Goal: Information Seeking & Learning: Learn about a topic

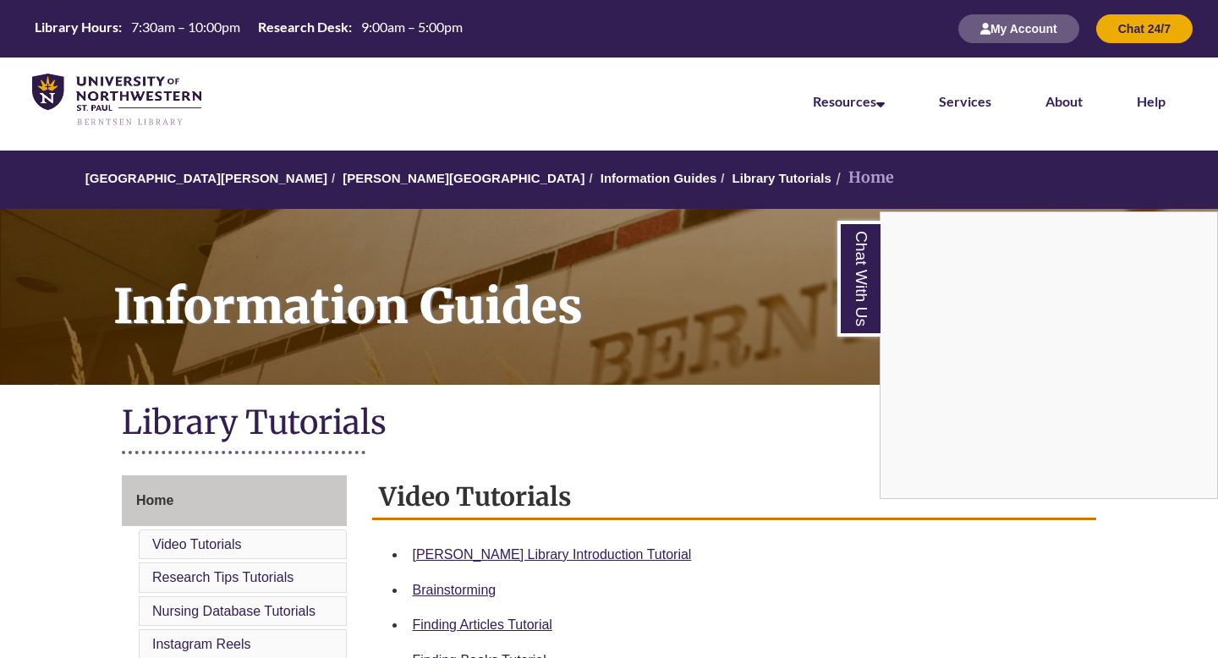
scroll to position [397, 0]
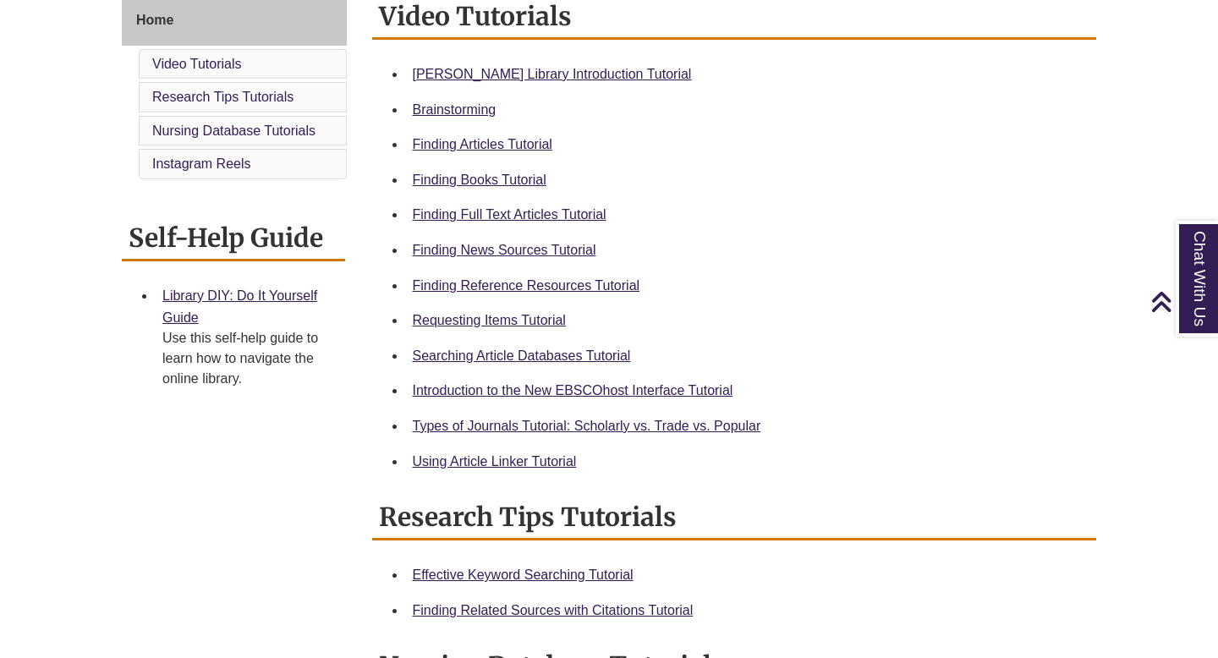
scroll to position [503, 0]
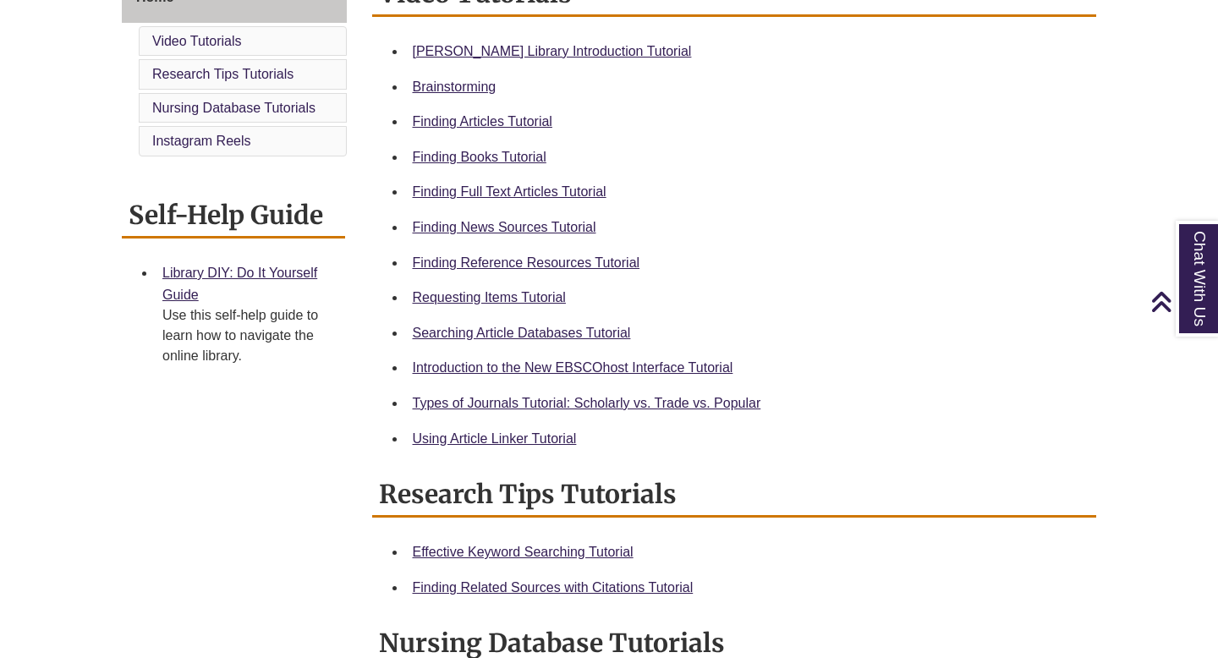
click at [536, 395] on div "Types of Journals Tutorial: Scholarly vs. Trade vs. Popular" at bounding box center [748, 403] width 671 height 22
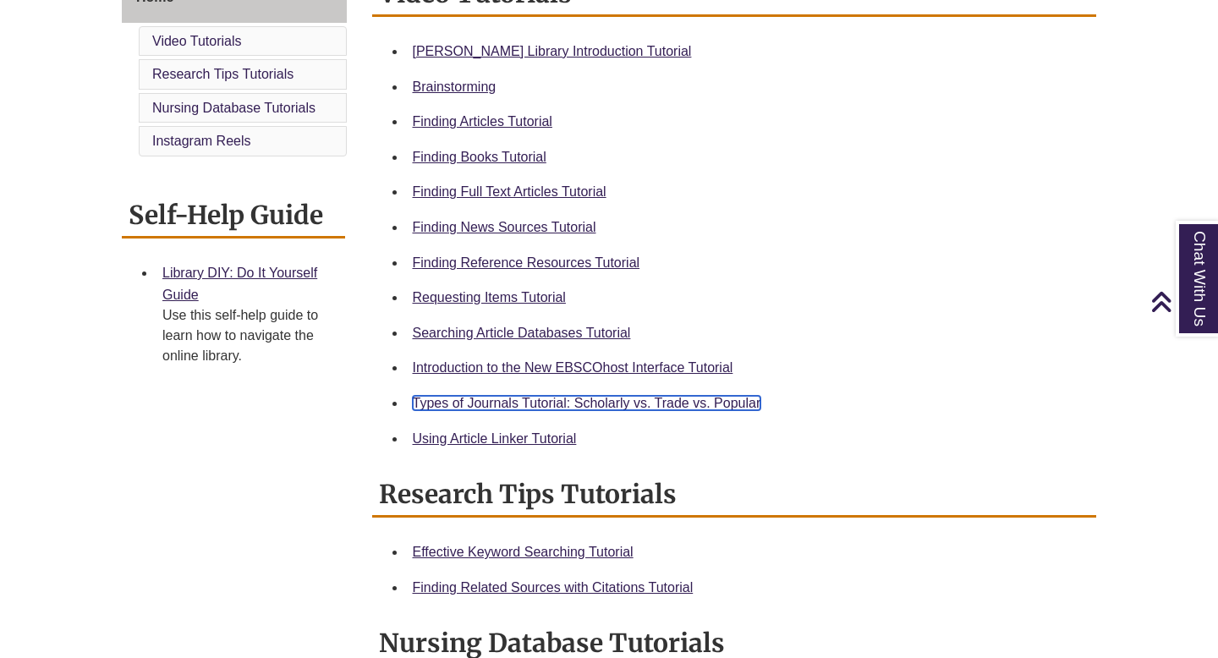
click at [545, 399] on link "Types of Journals Tutorial: Scholarly vs. Trade vs. Popular" at bounding box center [587, 403] width 348 height 14
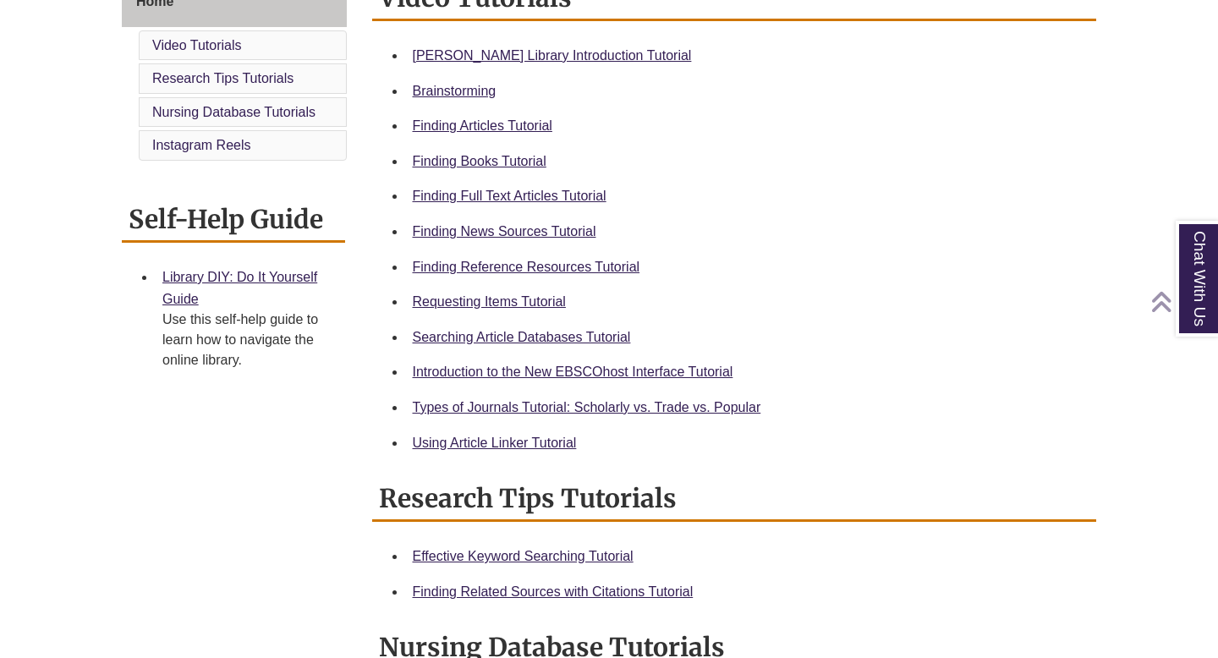
scroll to position [500, 0]
click at [512, 131] on link "Finding Articles Tutorial" at bounding box center [483, 125] width 140 height 14
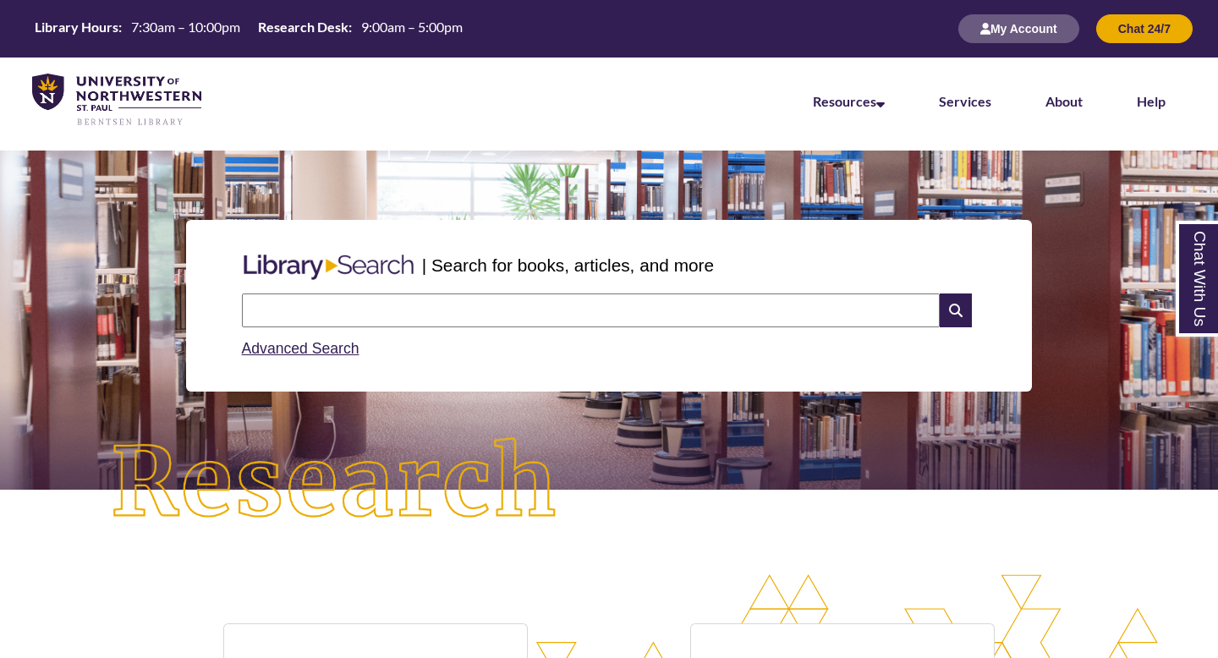
click at [629, 316] on input "text" at bounding box center [591, 311] width 698 height 34
type input "**********"
click at [644, 309] on input "text" at bounding box center [591, 311] width 698 height 34
type input "**********"
click at [940, 310] on icon at bounding box center [956, 311] width 32 height 34
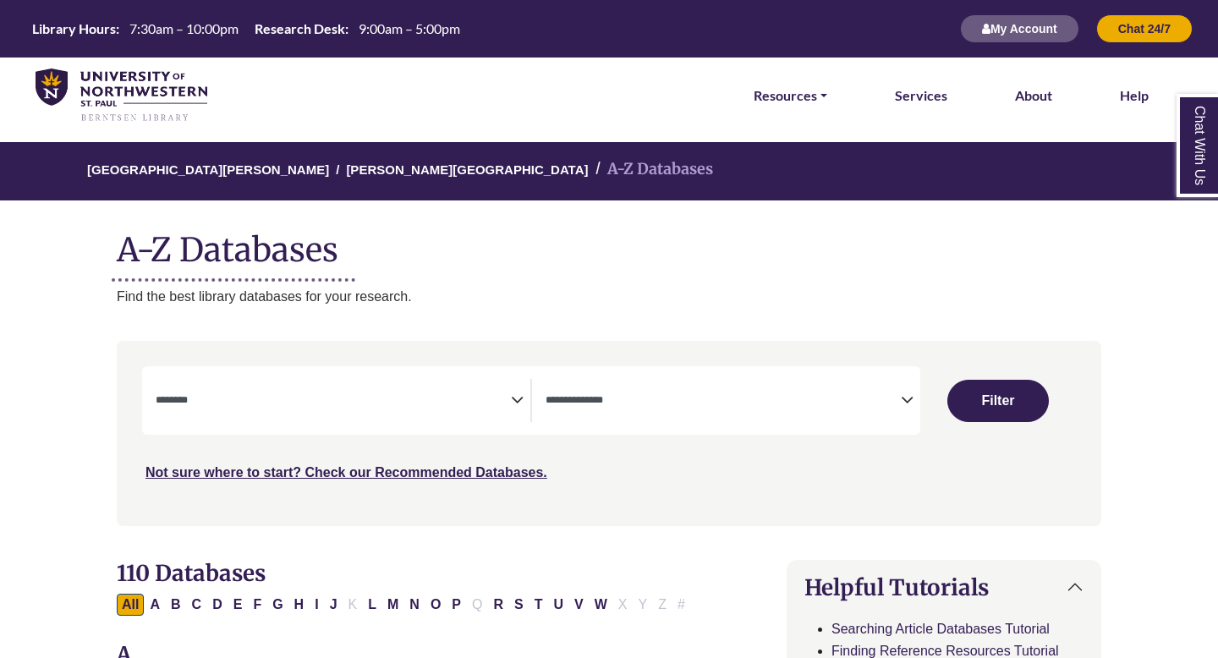
select select "Database Subject Filter"
select select "Database Types Filter"
click at [447, 405] on textarea "Search" at bounding box center [333, 402] width 355 height 14
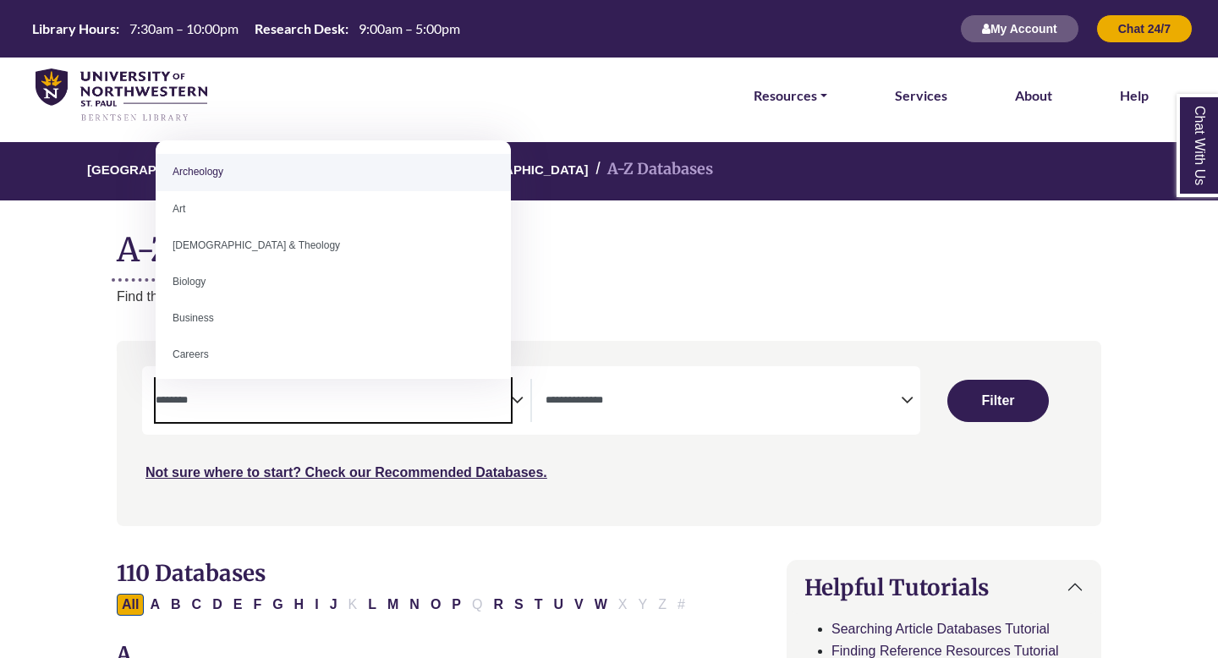
click at [456, 418] on span "Search filters" at bounding box center [333, 400] width 355 height 43
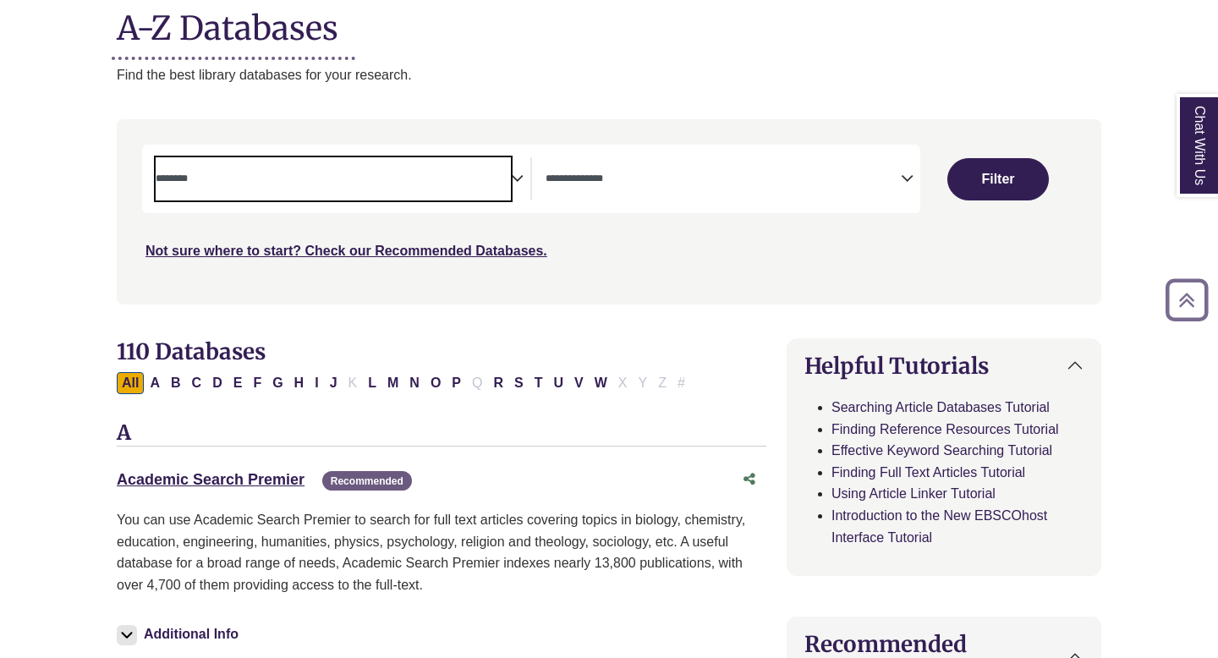
scroll to position [226, 0]
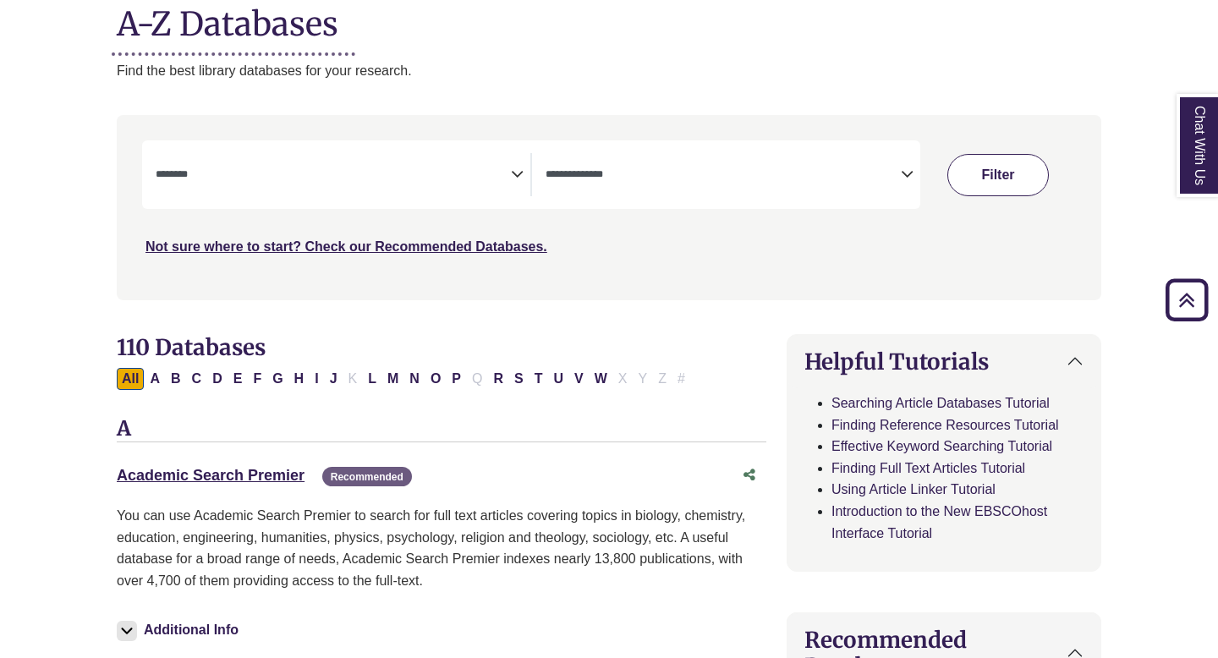
click at [981, 175] on button "Filter" at bounding box center [998, 175] width 102 height 42
select select "Database Subject Filter"
select select "Database Types Filter"
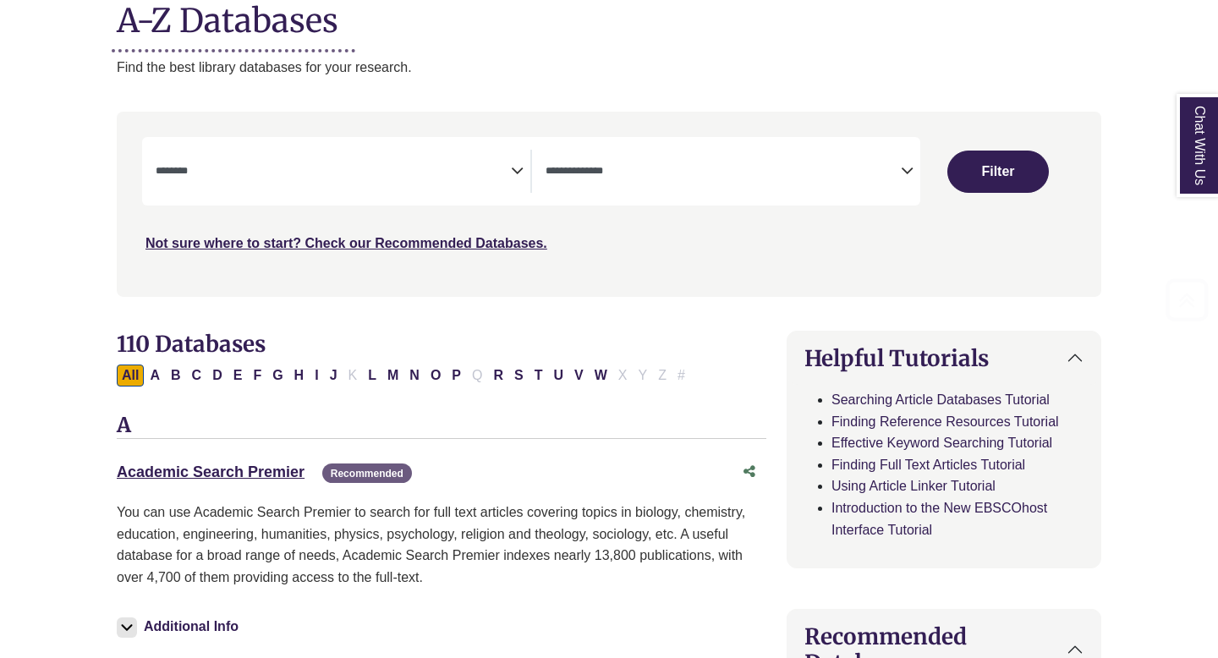
scroll to position [260, 0]
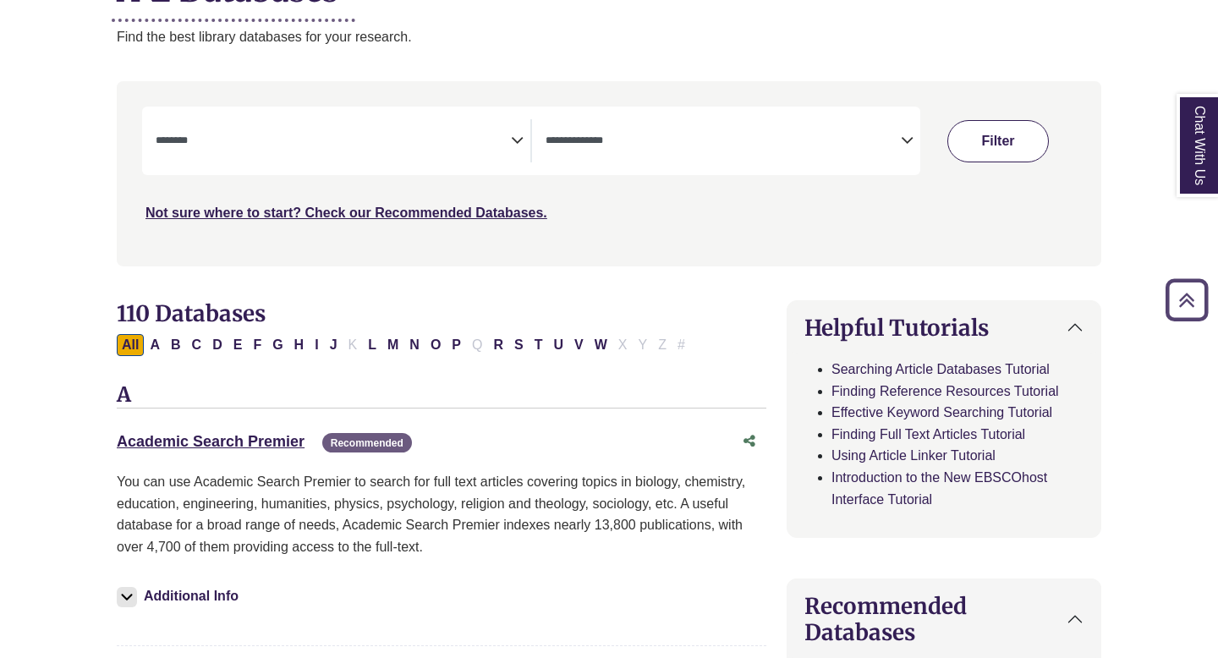
click at [1020, 139] on button "Filter" at bounding box center [998, 141] width 102 height 42
select select "Database Subject Filter"
select select "Database Types Filter"
click at [980, 161] on button "Filter" at bounding box center [998, 141] width 102 height 42
select select "Database Subject Filter"
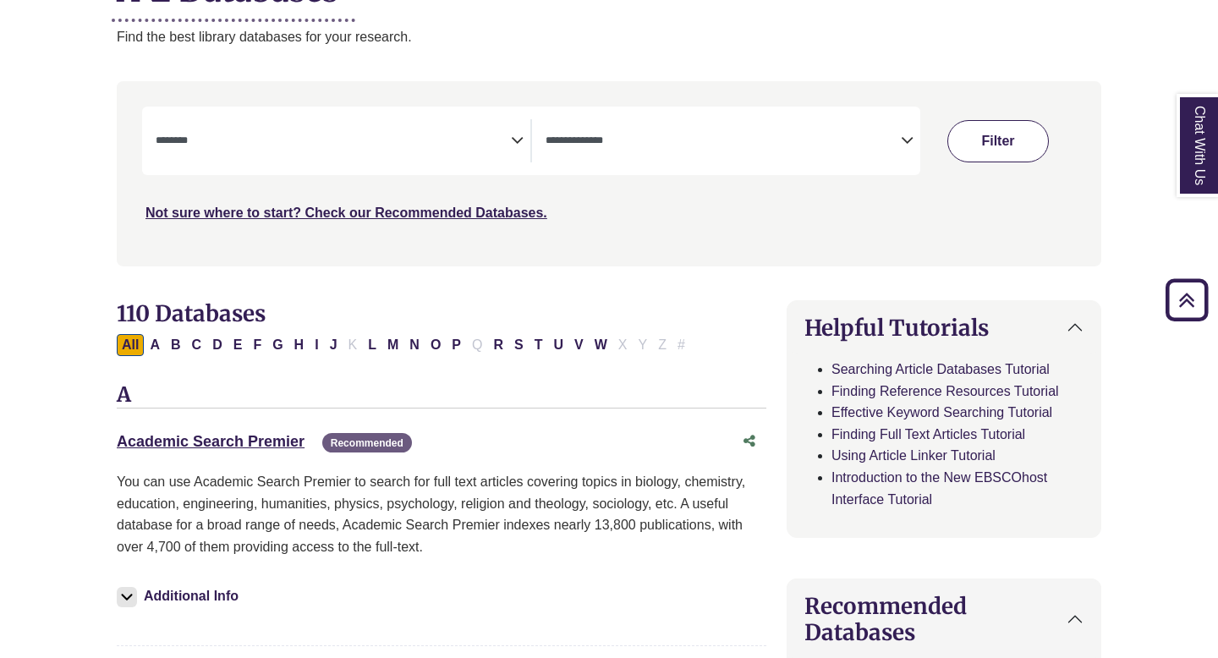
select select "Database Types Filter"
click at [968, 146] on button "Filter" at bounding box center [998, 141] width 102 height 42
select select "Database Subject Filter"
select select "Database Types Filter"
click at [518, 349] on button "S" at bounding box center [518, 345] width 19 height 22
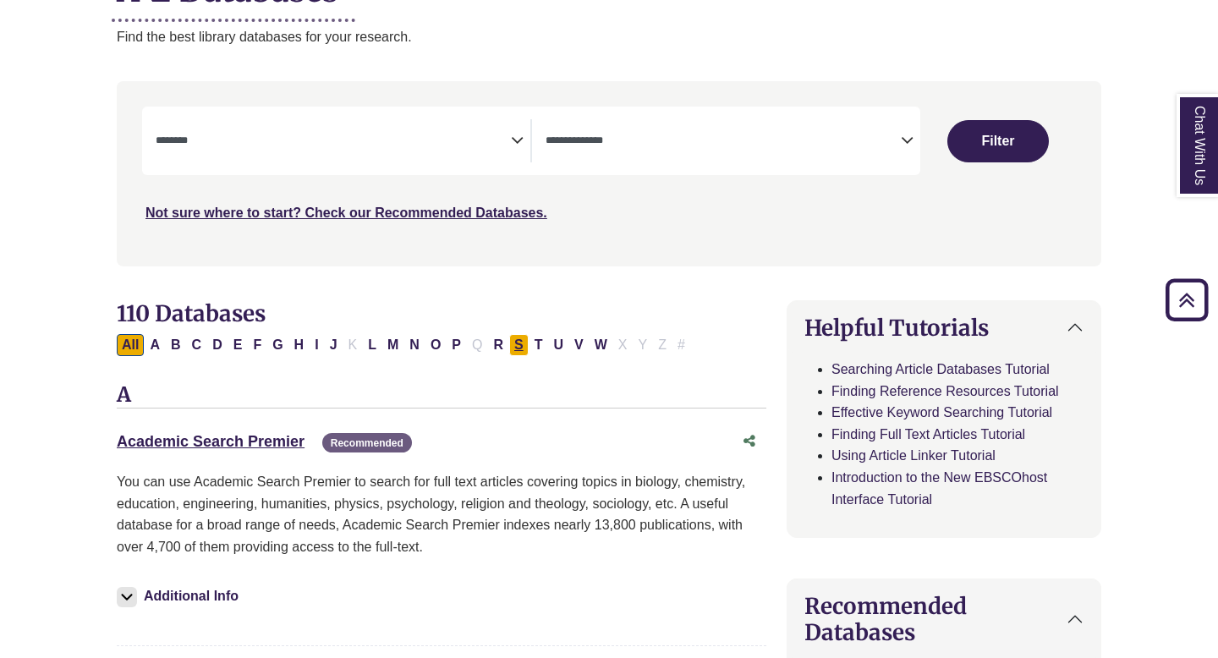
select select "Database Subject Filter"
select select "Database Types Filter"
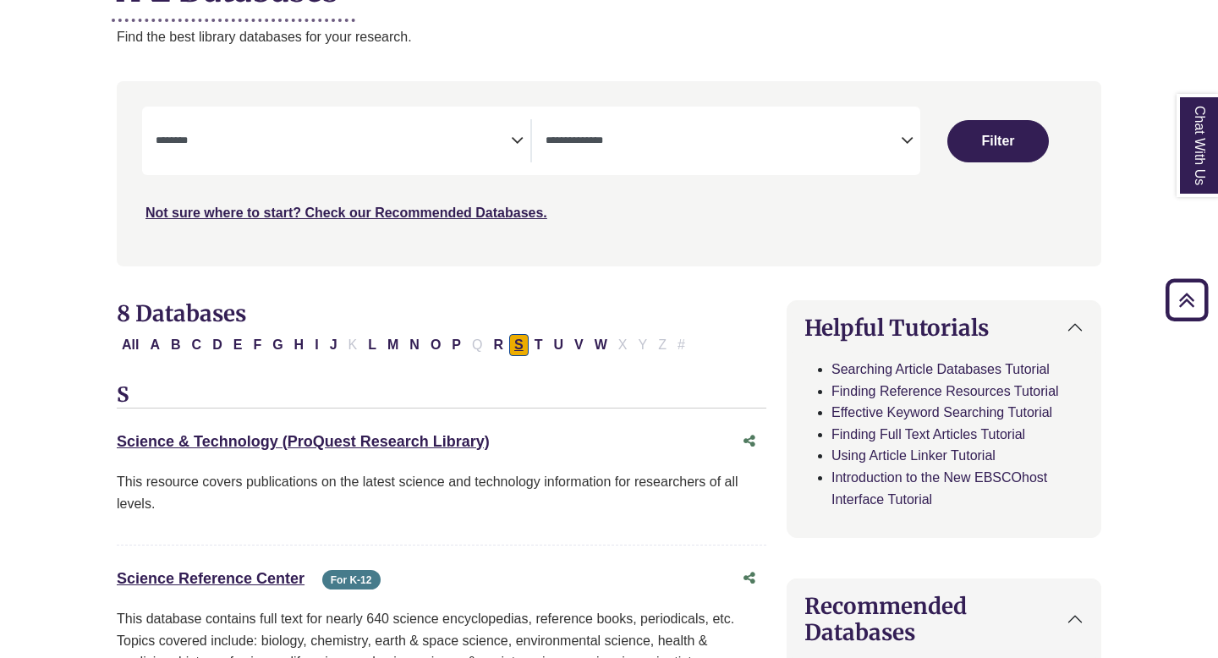
click at [518, 348] on button "S" at bounding box center [518, 345] width 19 height 22
select select "Database Subject Filter"
select select "Database Types Filter"
click at [209, 347] on button "D" at bounding box center [217, 345] width 20 height 22
select select "Database Subject Filter"
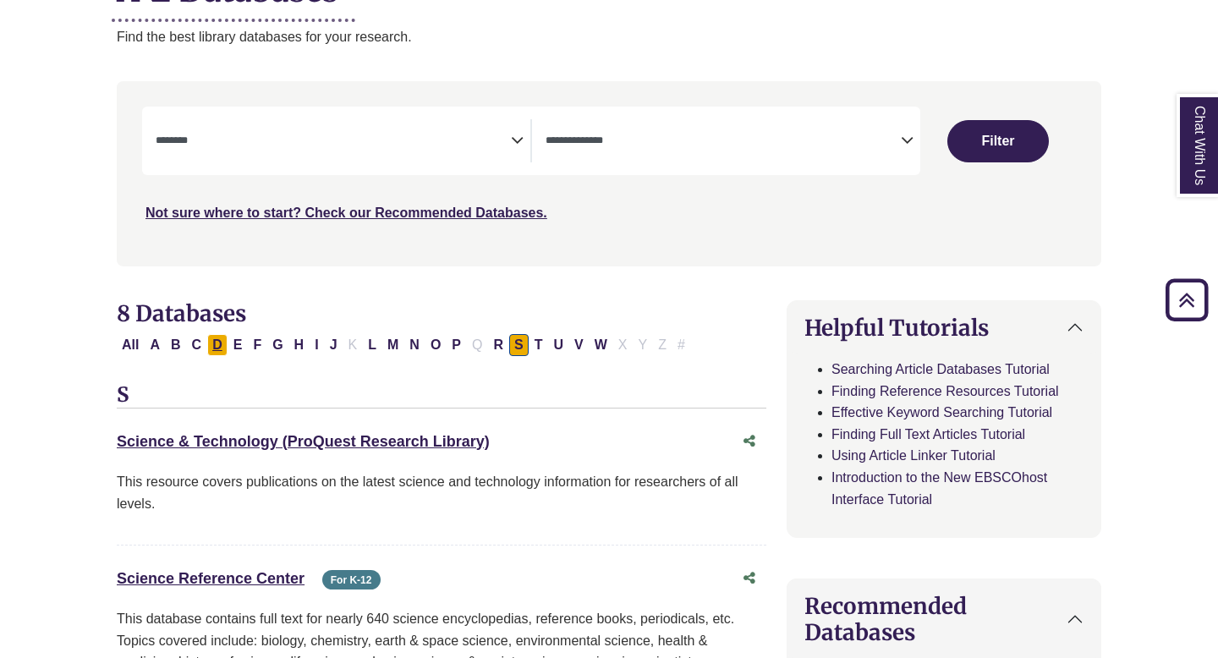
select select "Database Types Filter"
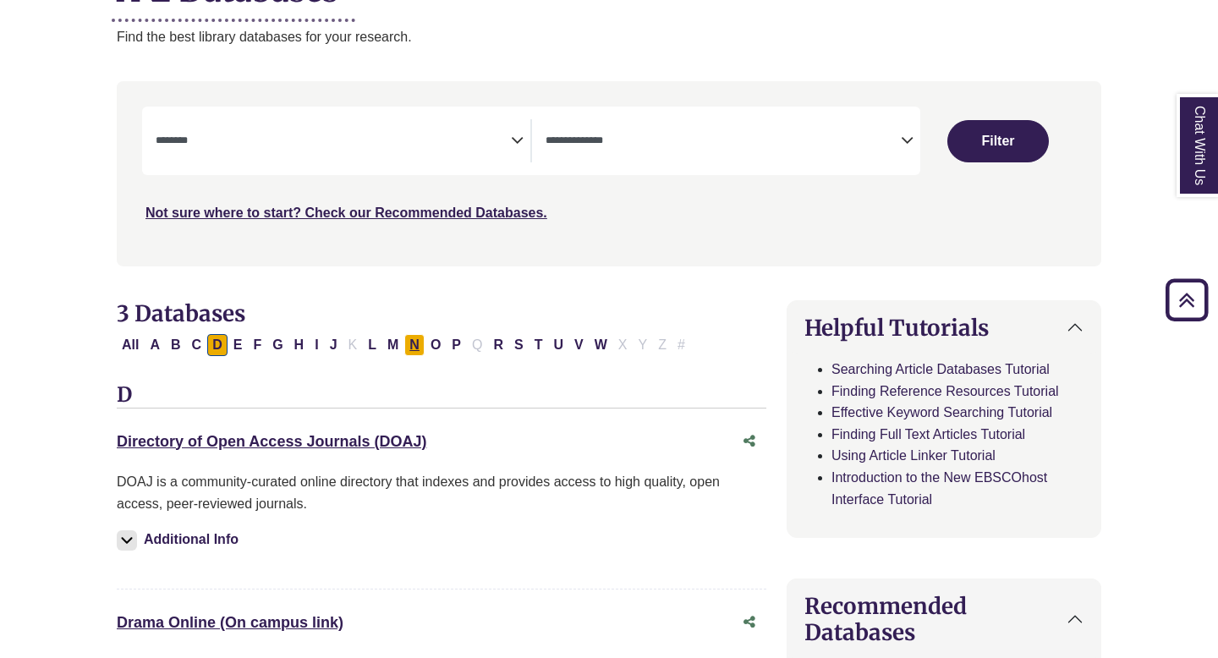
scroll to position [260, 30]
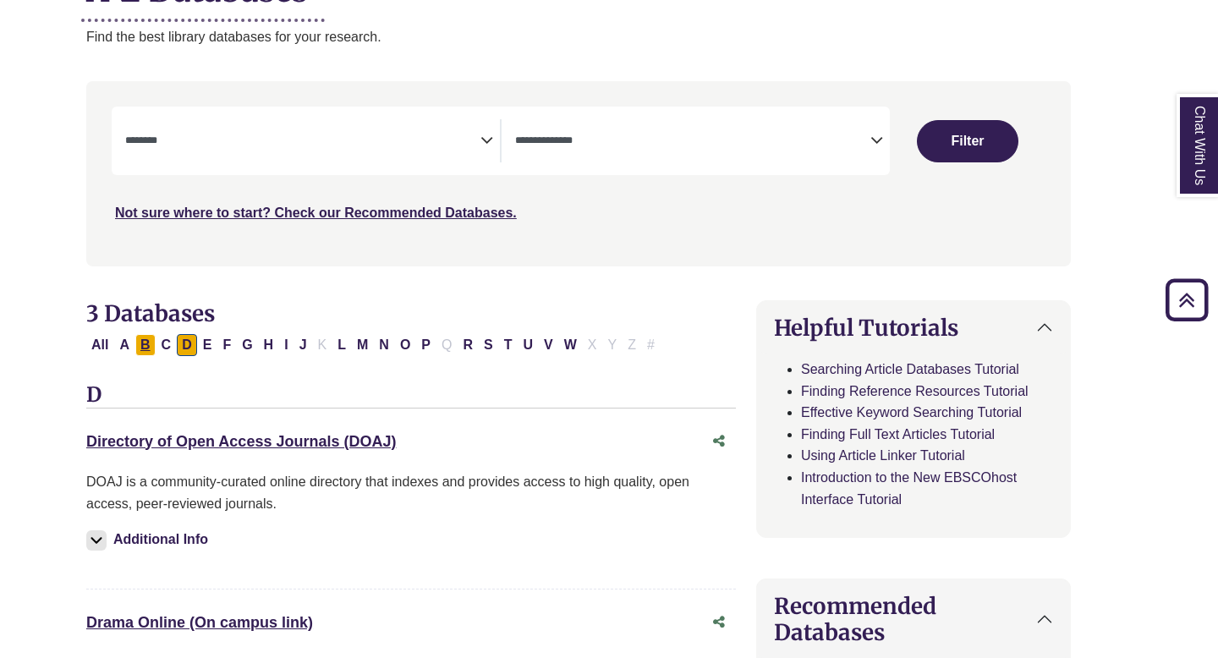
click at [145, 346] on button "B" at bounding box center [145, 345] width 20 height 22
select select "Database Subject Filter"
select select "Database Types Filter"
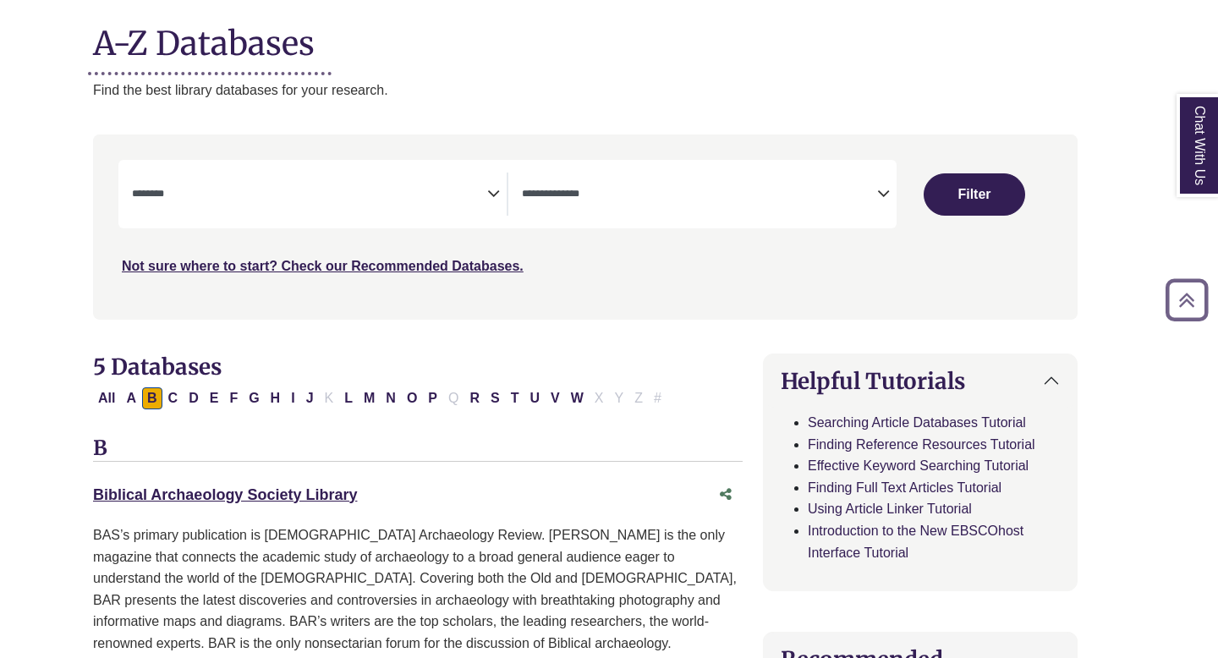
scroll to position [204, 24]
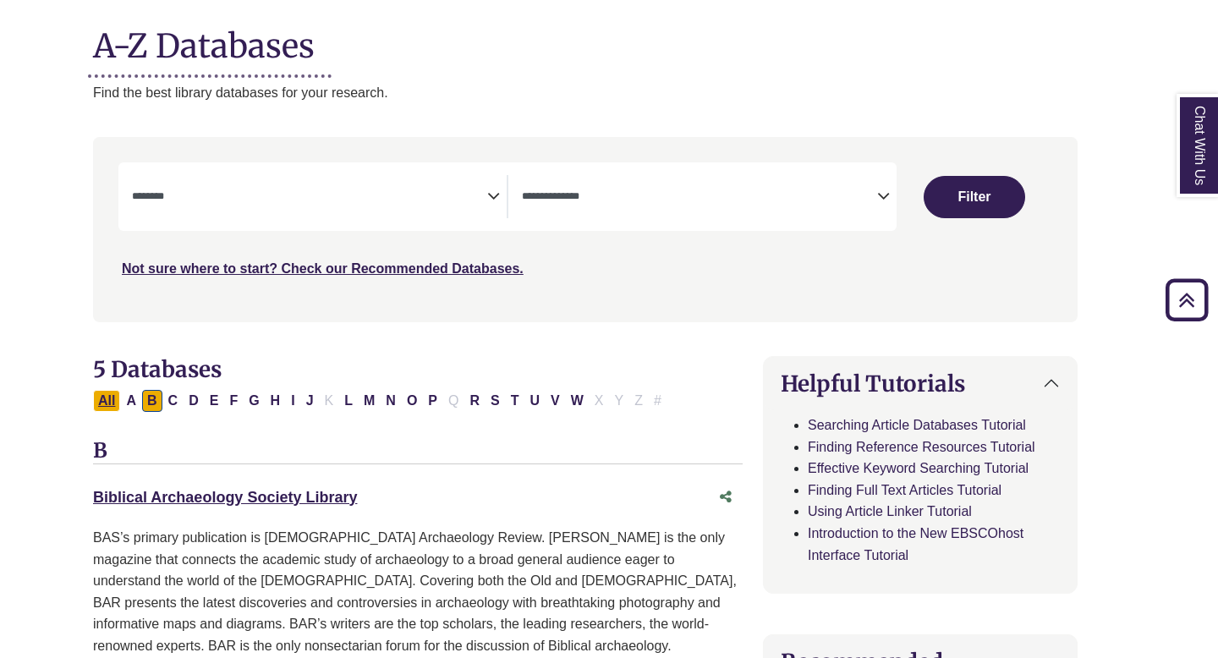
click at [101, 403] on button "All" at bounding box center [106, 401] width 27 height 22
select select "Database Subject Filter"
select select "Database Types Filter"
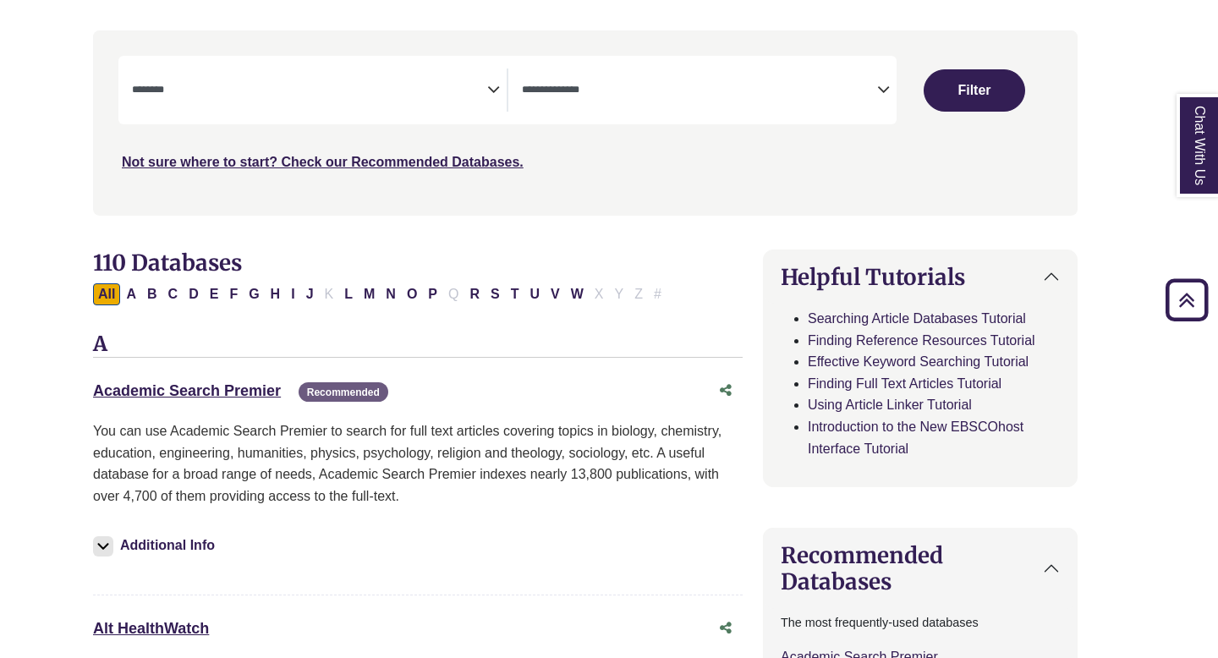
scroll to position [283, 24]
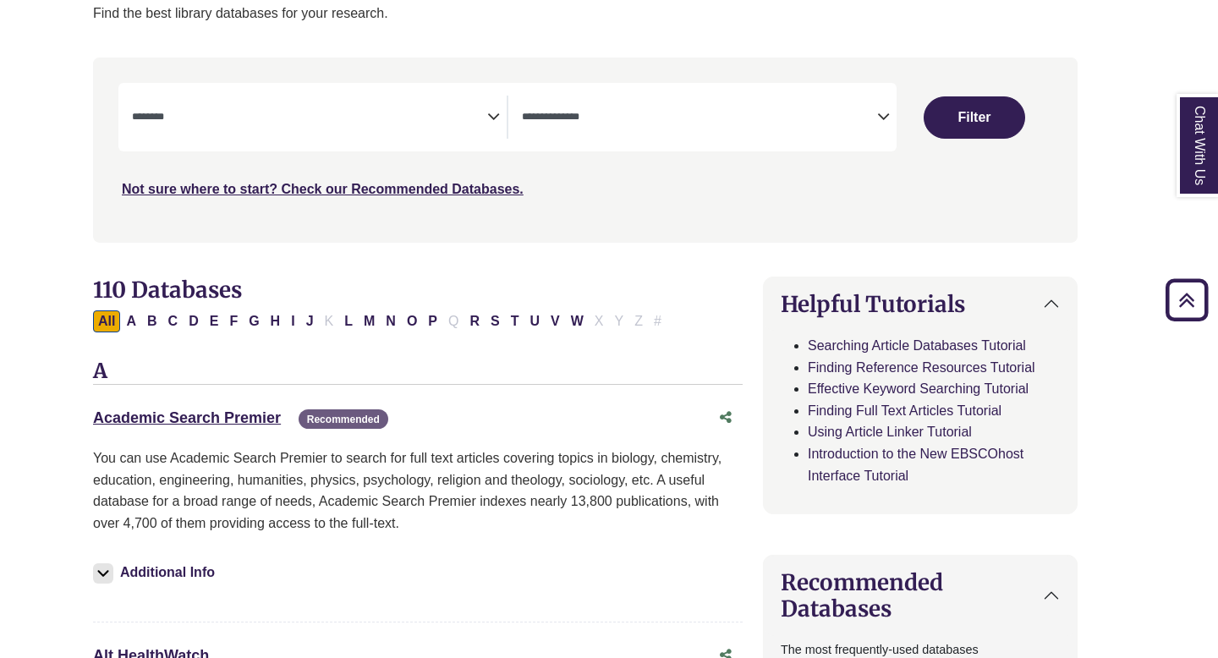
click at [582, 118] on textarea "Search" at bounding box center [699, 119] width 355 height 14
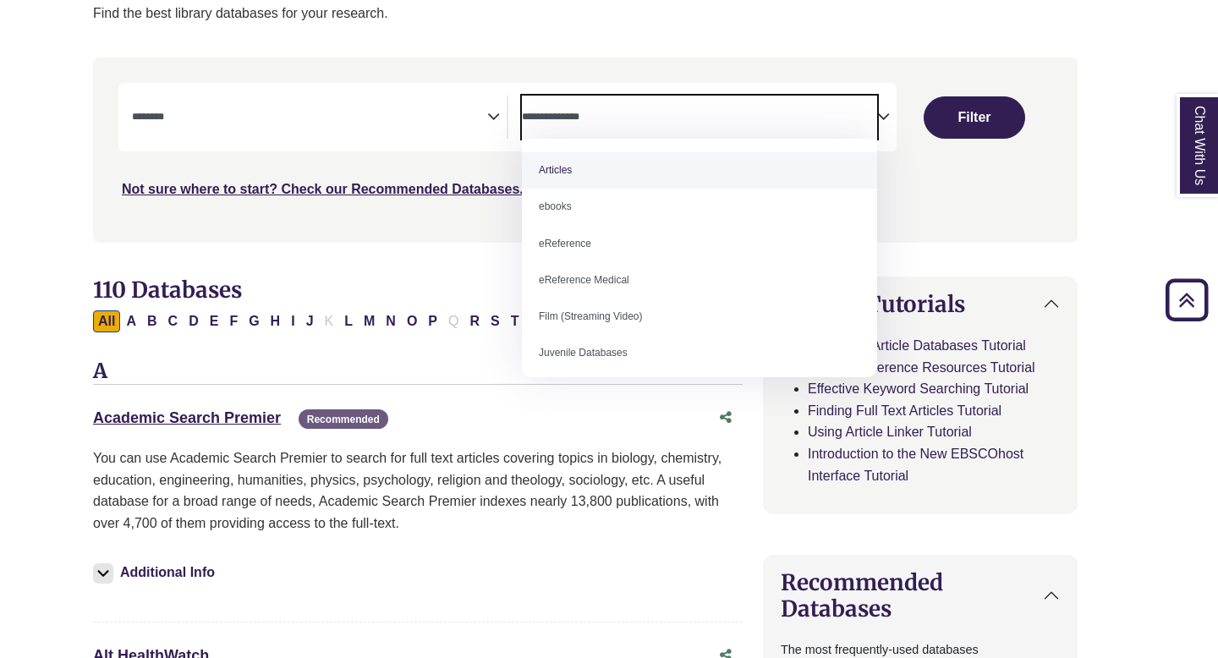
click at [582, 118] on textarea "Search" at bounding box center [699, 119] width 355 height 14
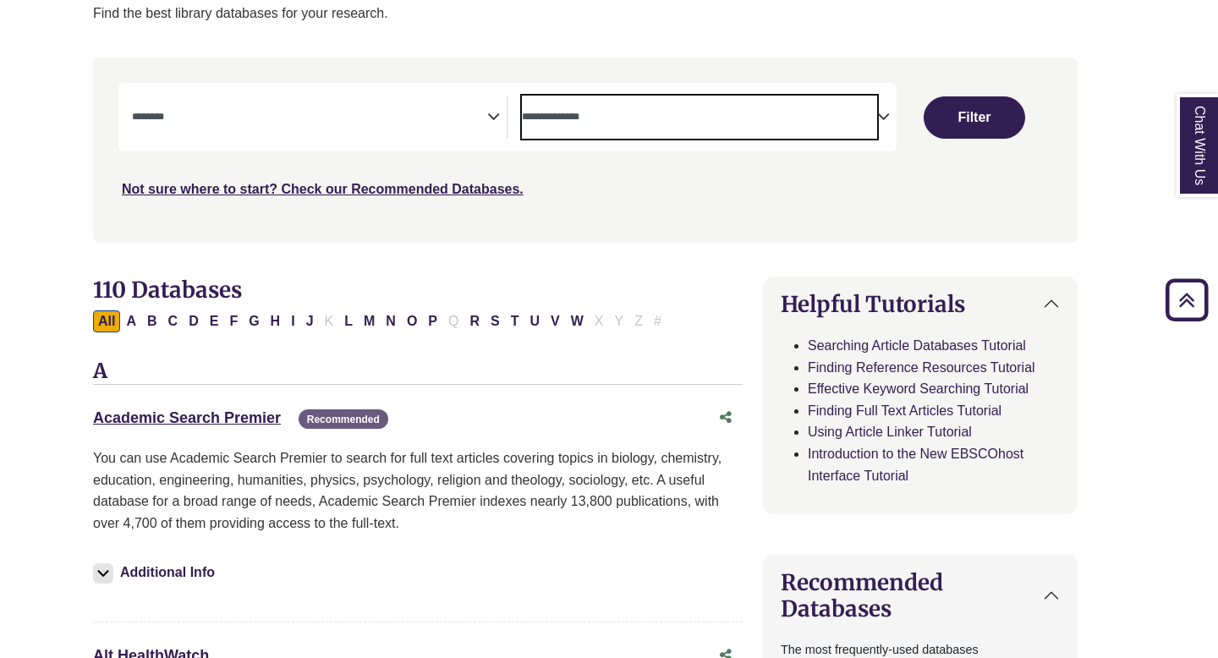
click at [341, 102] on span "Search filters" at bounding box center [309, 117] width 355 height 43
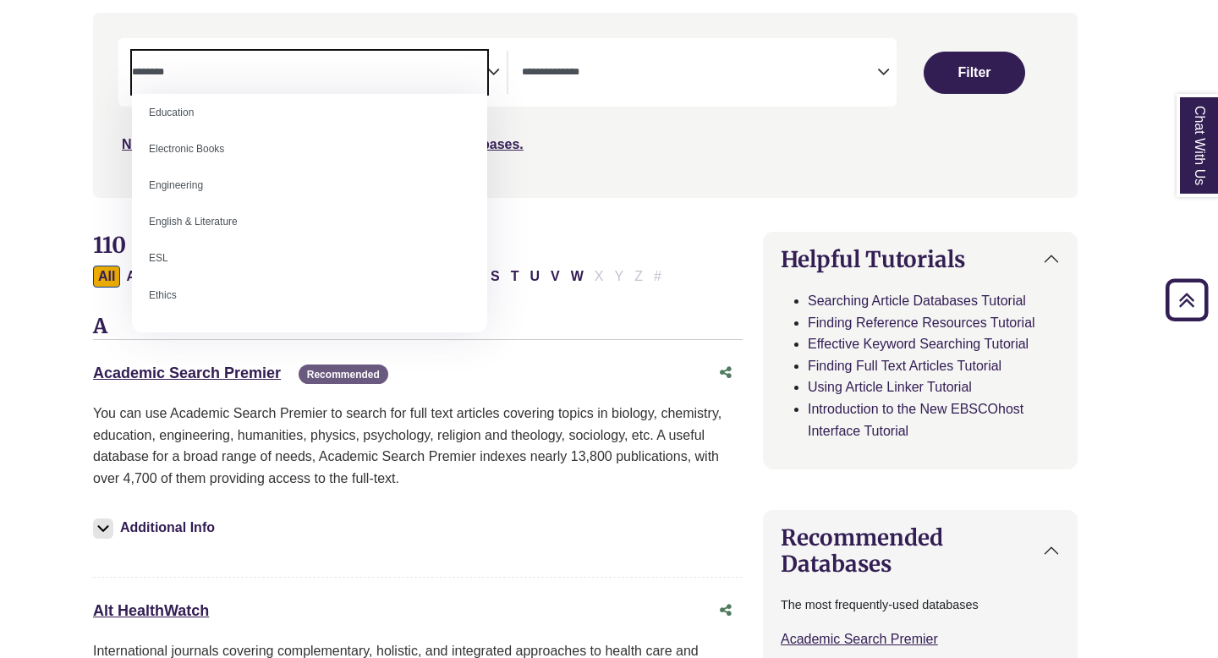
scroll to position [480, 0]
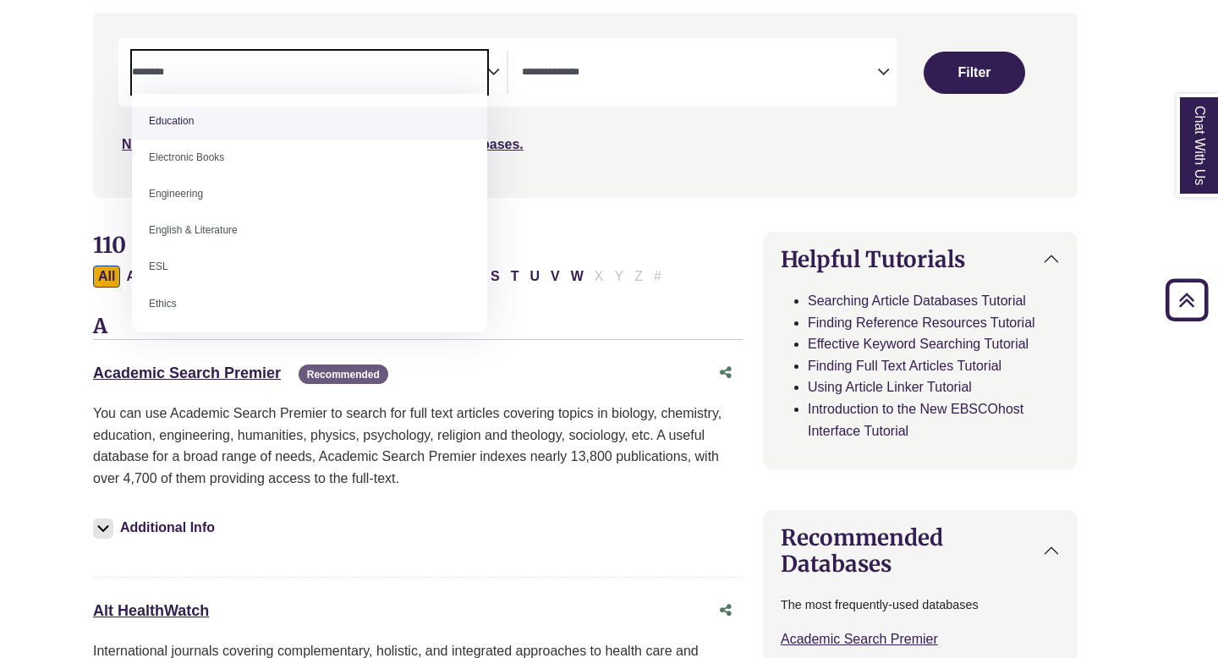
select select "*****"
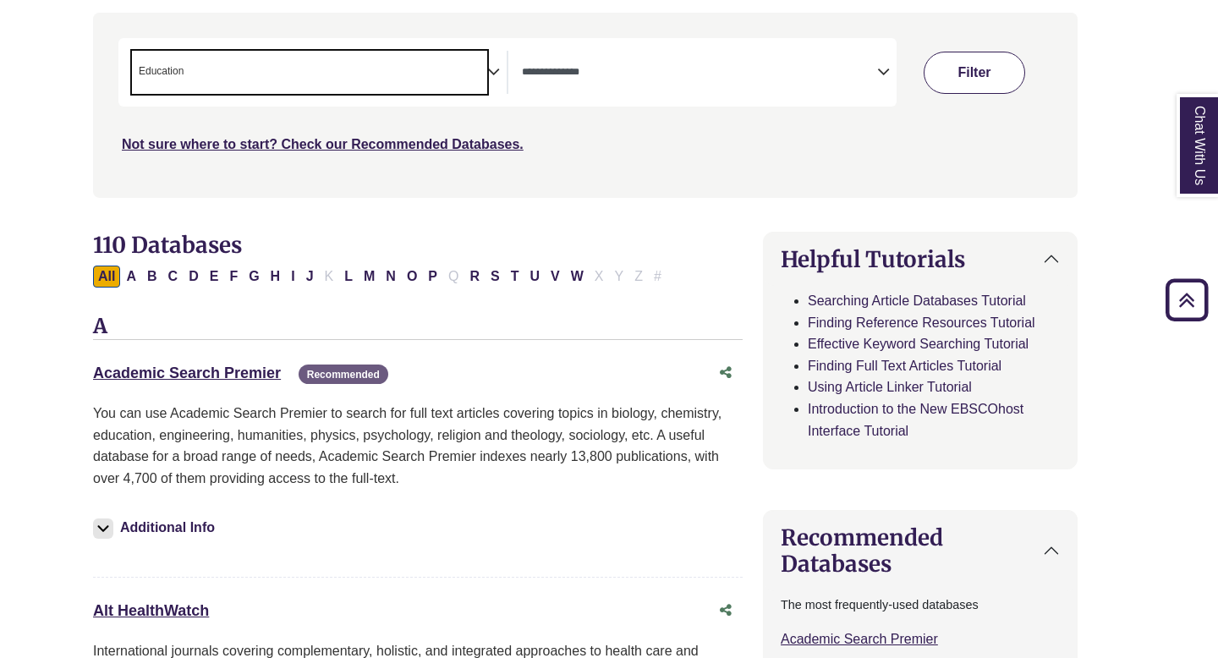
click at [997, 88] on button "Filter" at bounding box center [975, 73] width 102 height 42
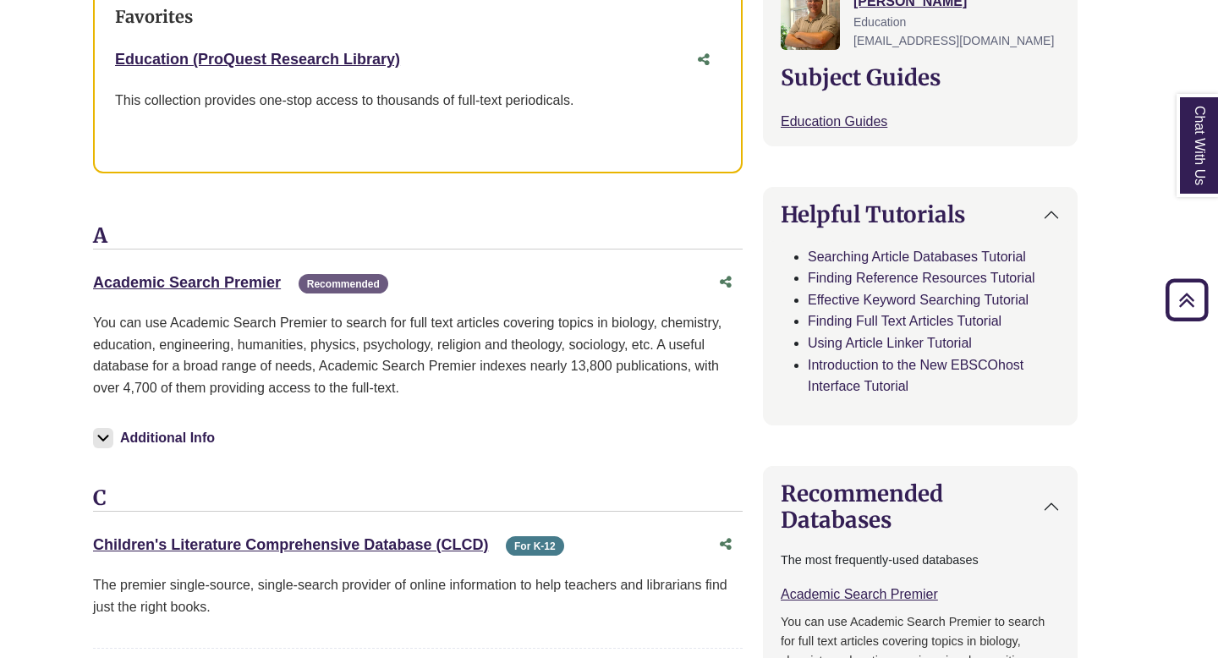
scroll to position [680, 24]
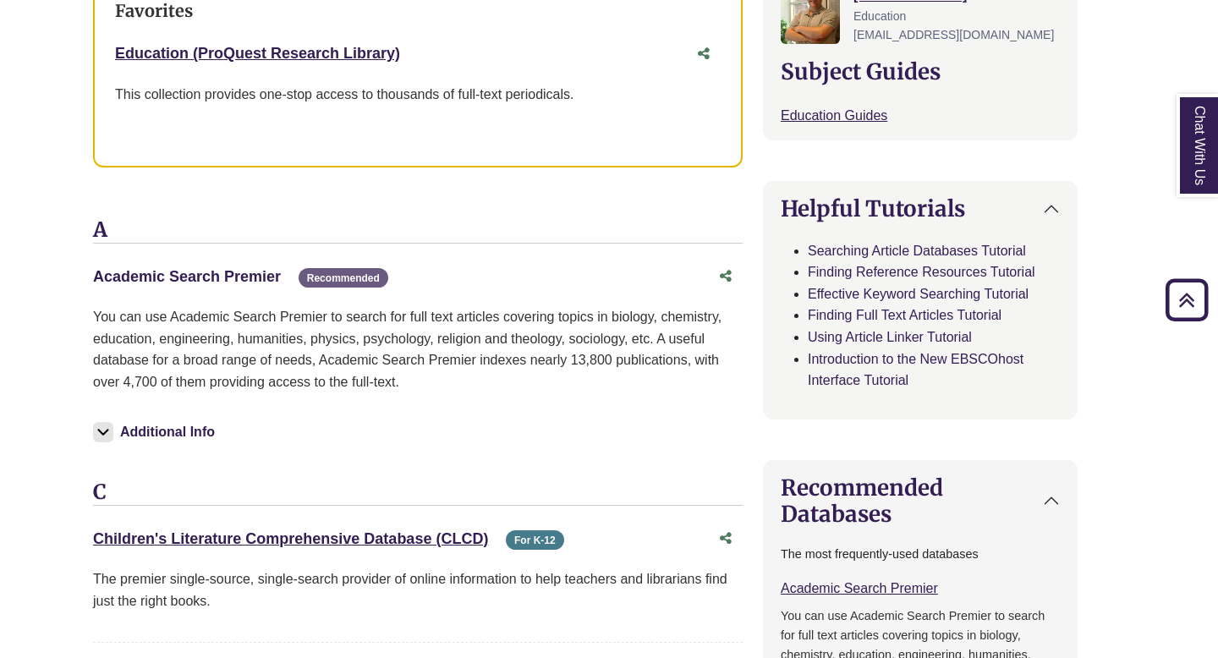
click at [249, 275] on link "Academic Search Premier This link opens in a new window" at bounding box center [187, 276] width 188 height 17
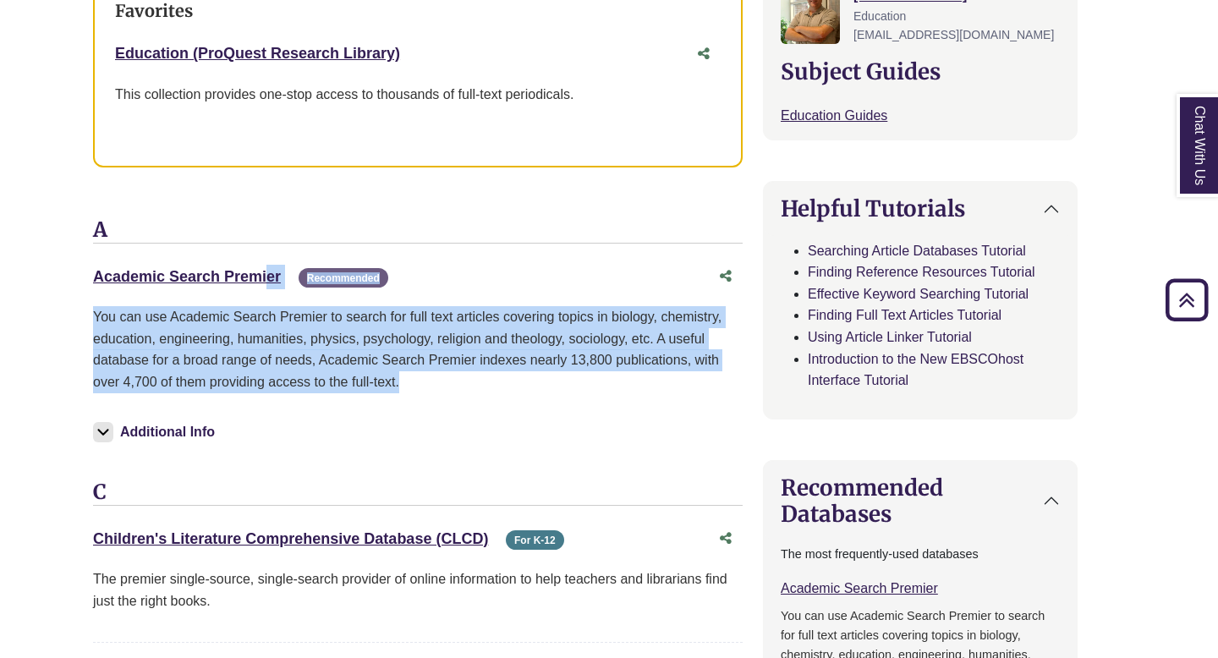
drag, startPoint x: 84, startPoint y: 265, endPoint x: 408, endPoint y: 391, distance: 347.6
copy div "Academic Search Premier This link opens in a new window Recommended Recommended…"
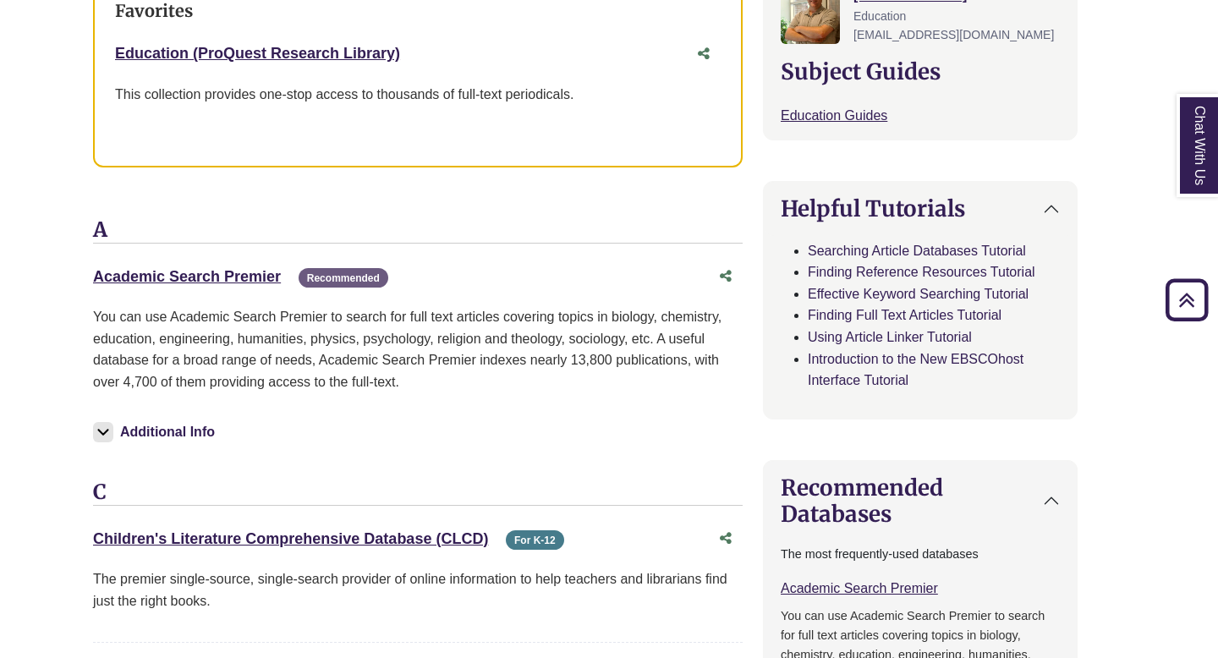
click at [279, 443] on div "Additional Info" at bounding box center [418, 436] width 650 height 58
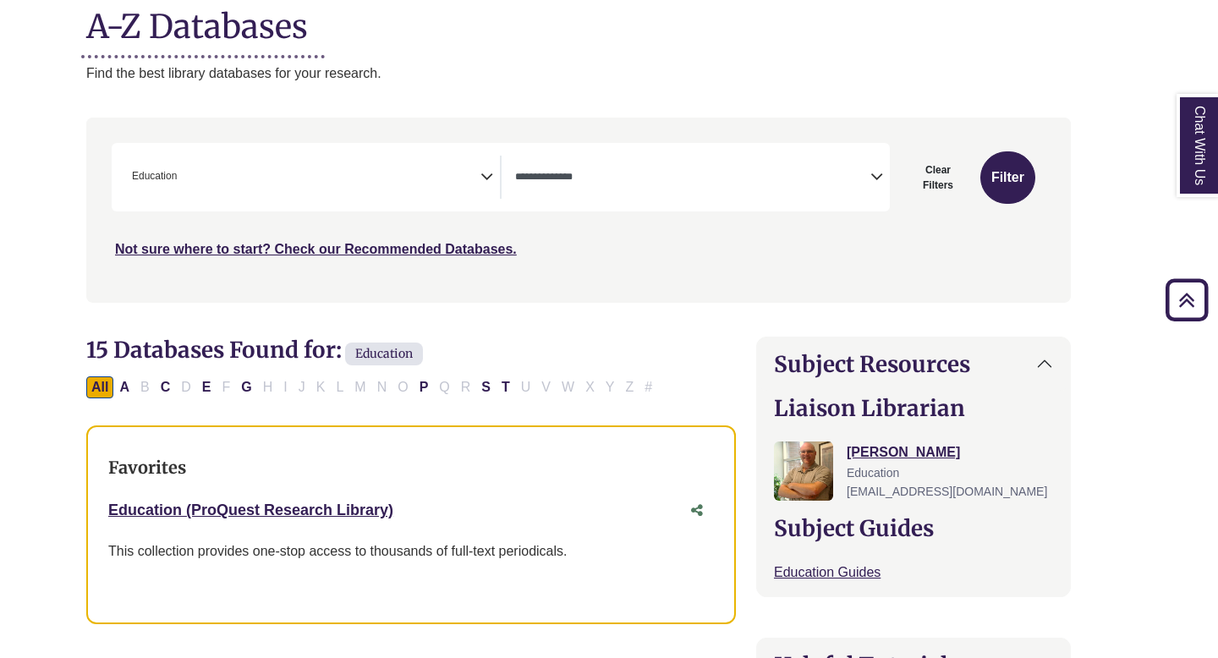
scroll to position [217, 30]
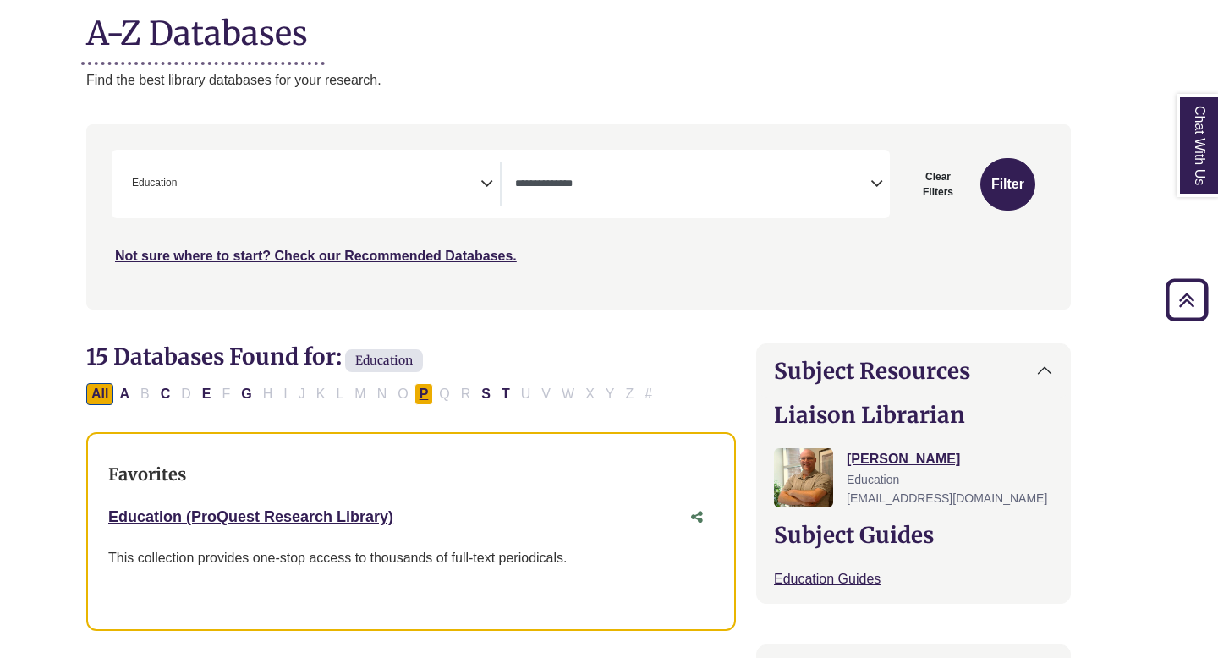
click at [420, 391] on button "P" at bounding box center [423, 394] width 19 height 22
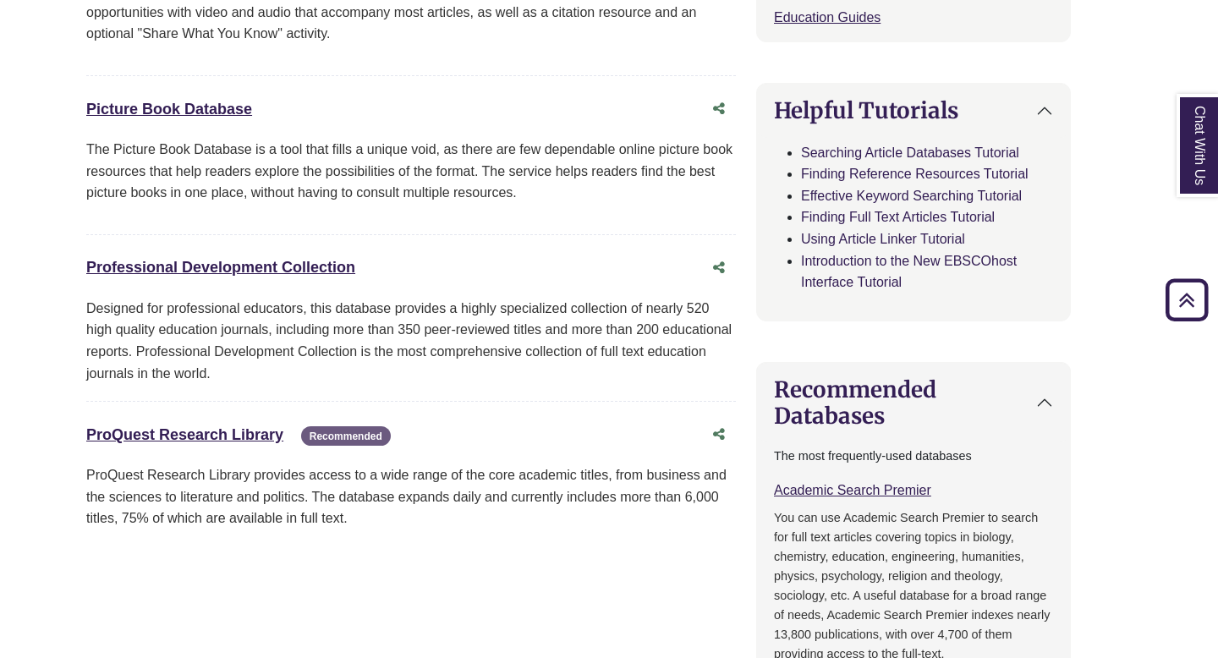
scroll to position [782, 30]
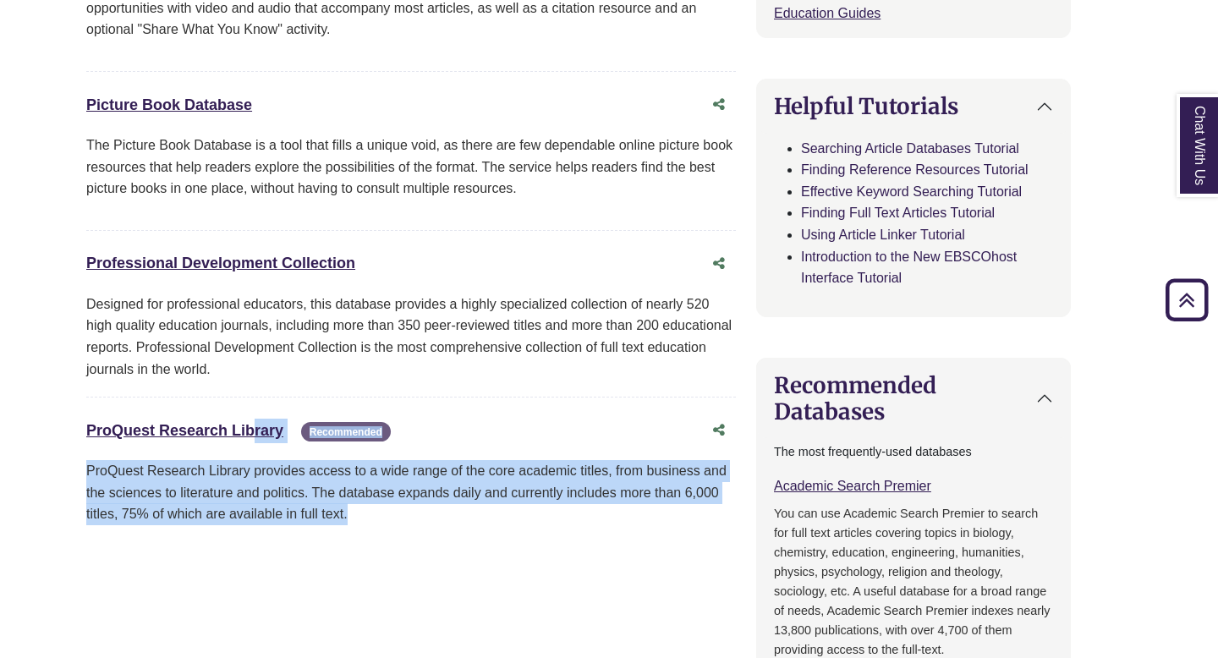
drag, startPoint x: 64, startPoint y: 424, endPoint x: 362, endPoint y: 535, distance: 317.7
copy div "ProQuest Research Library This link opens in a new window Recommended Recommend…"
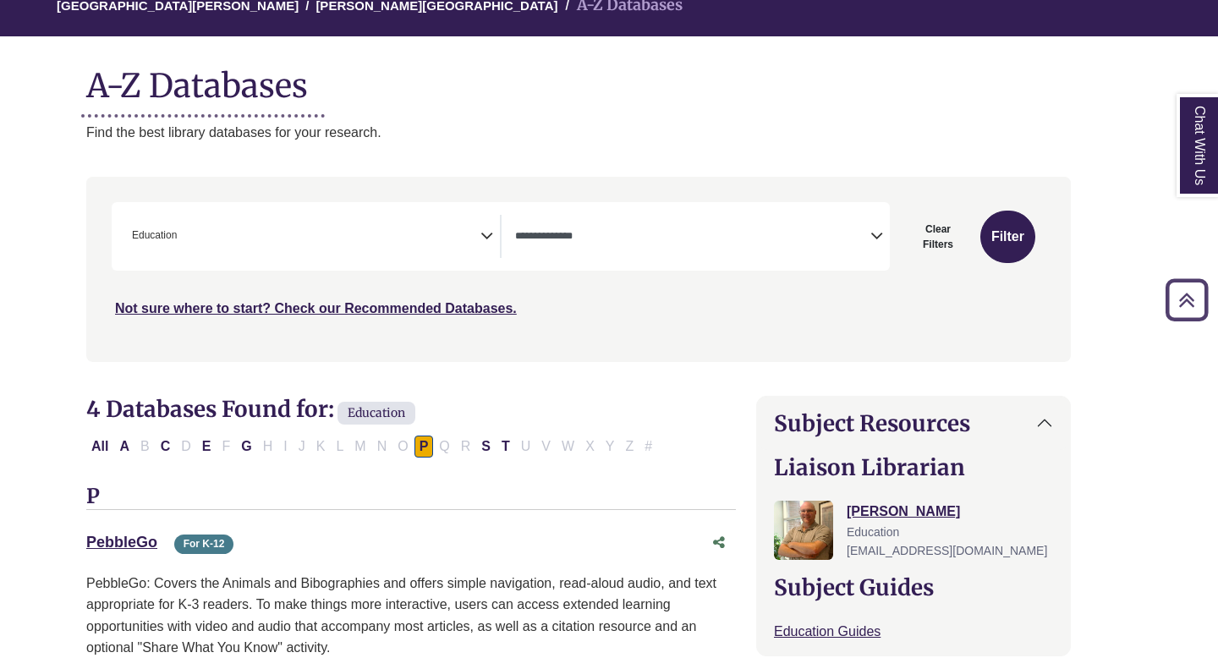
scroll to position [161, 30]
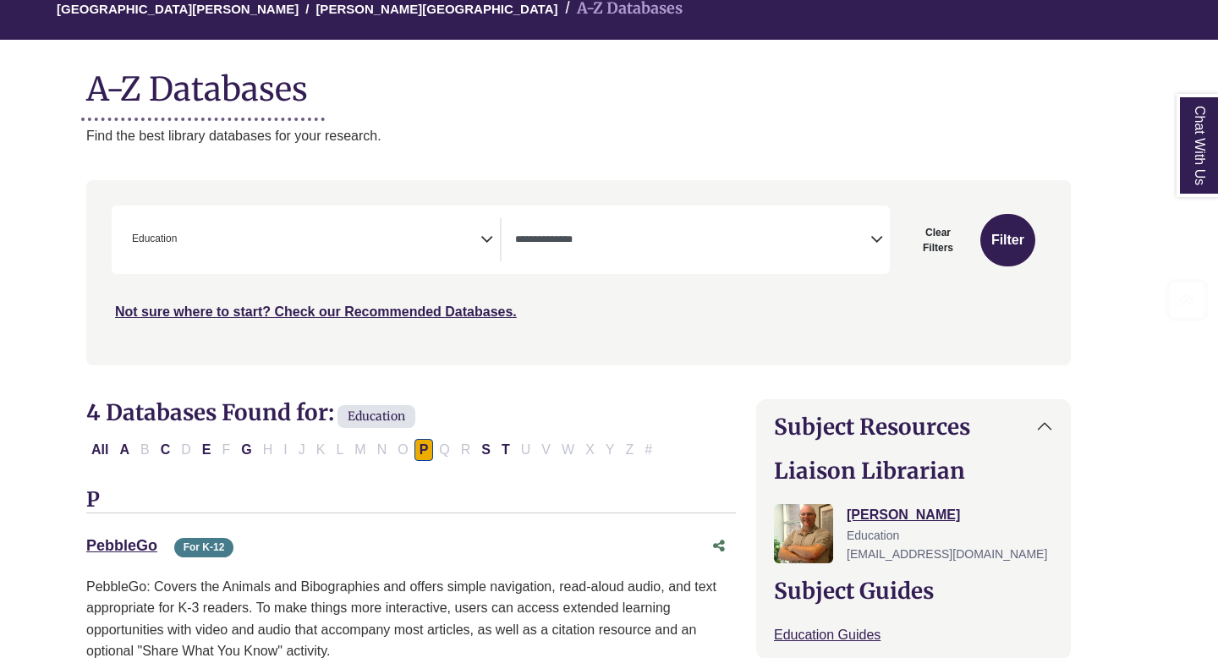
click at [356, 241] on span "× Education" at bounding box center [302, 239] width 355 height 43
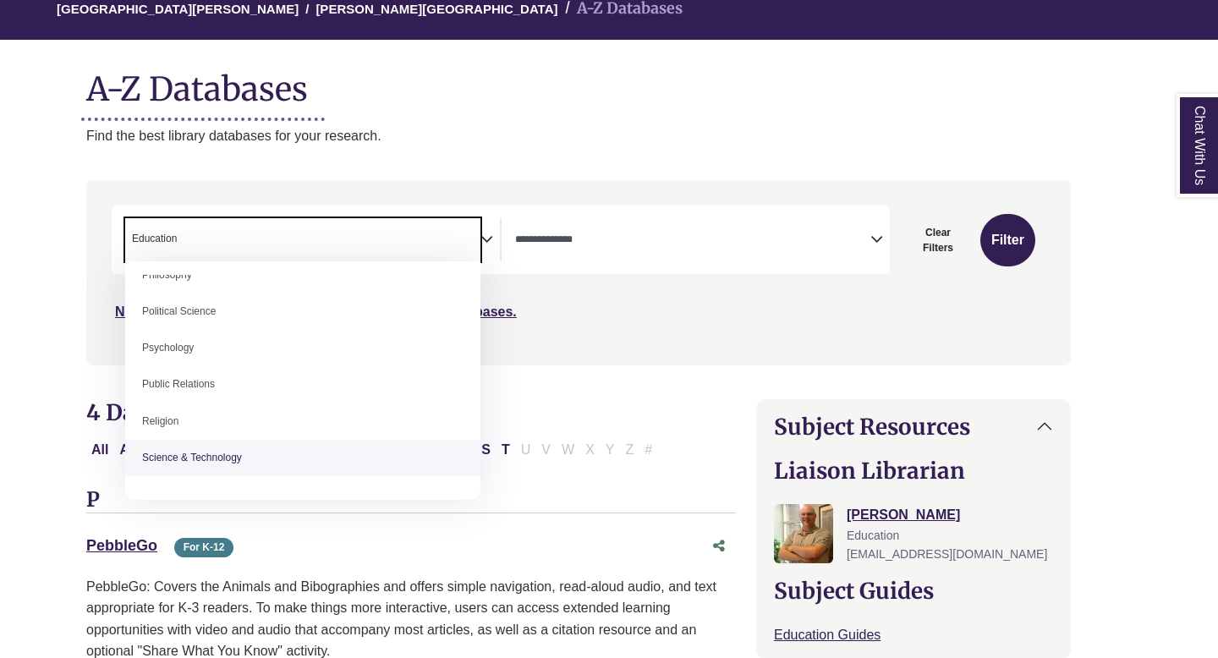
scroll to position [1295, 0]
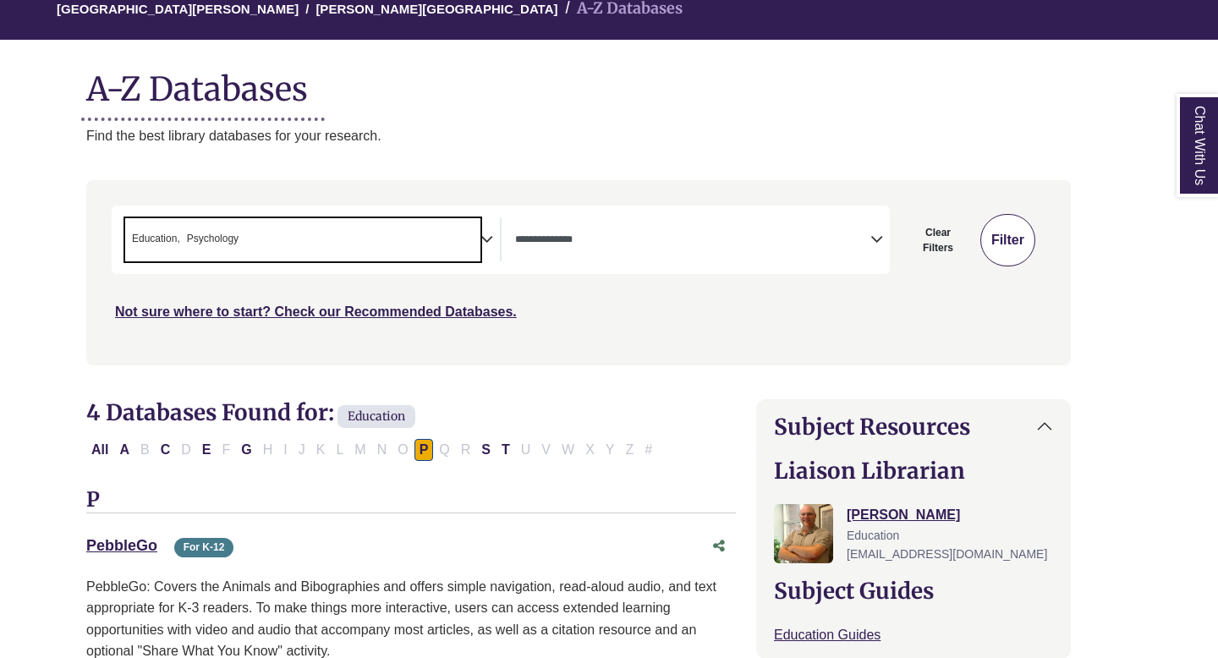
click at [1012, 247] on button "Filter" at bounding box center [1007, 240] width 55 height 52
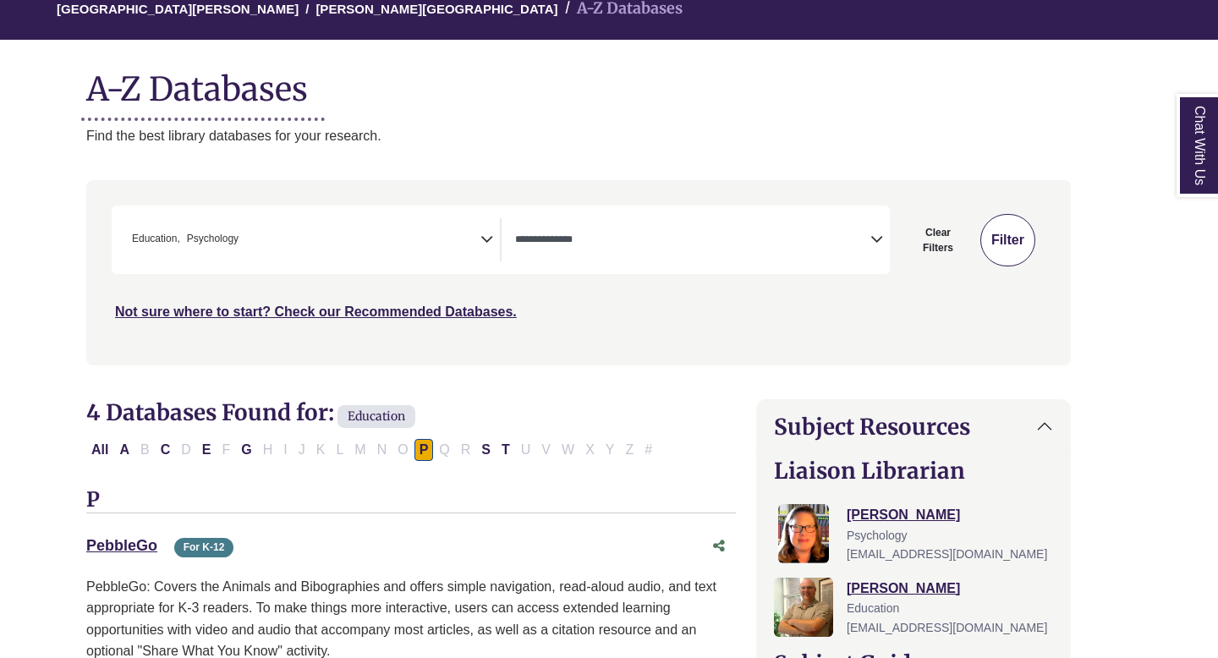
select select "Database Types Filter"
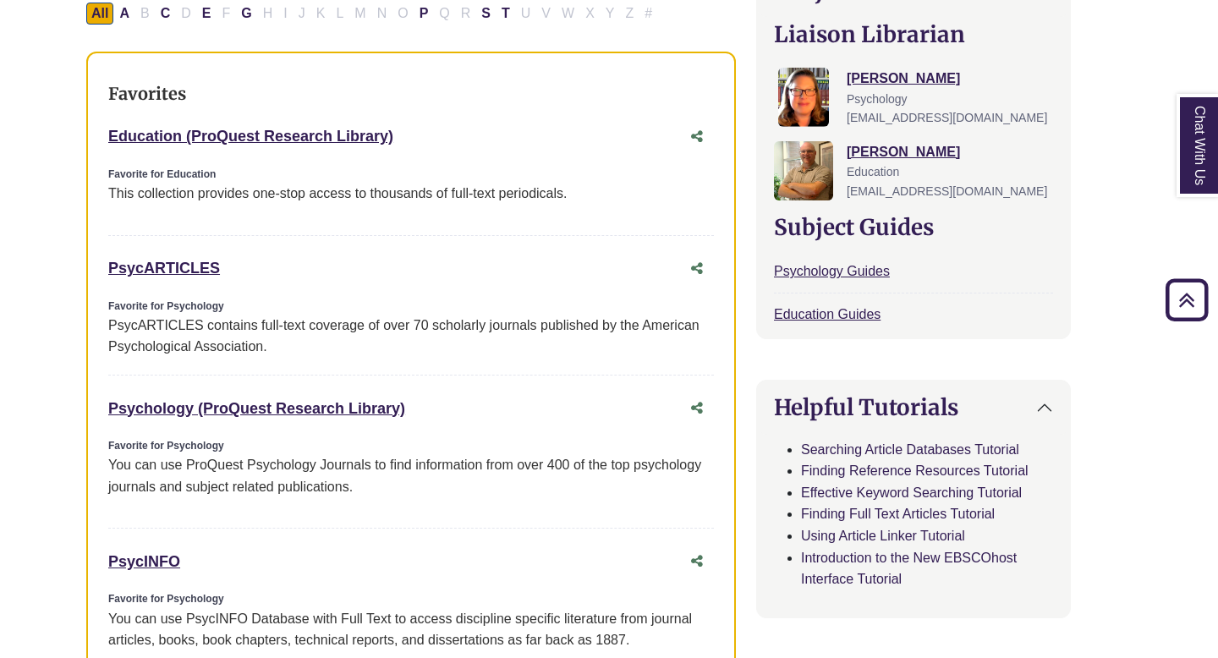
scroll to position [612, 30]
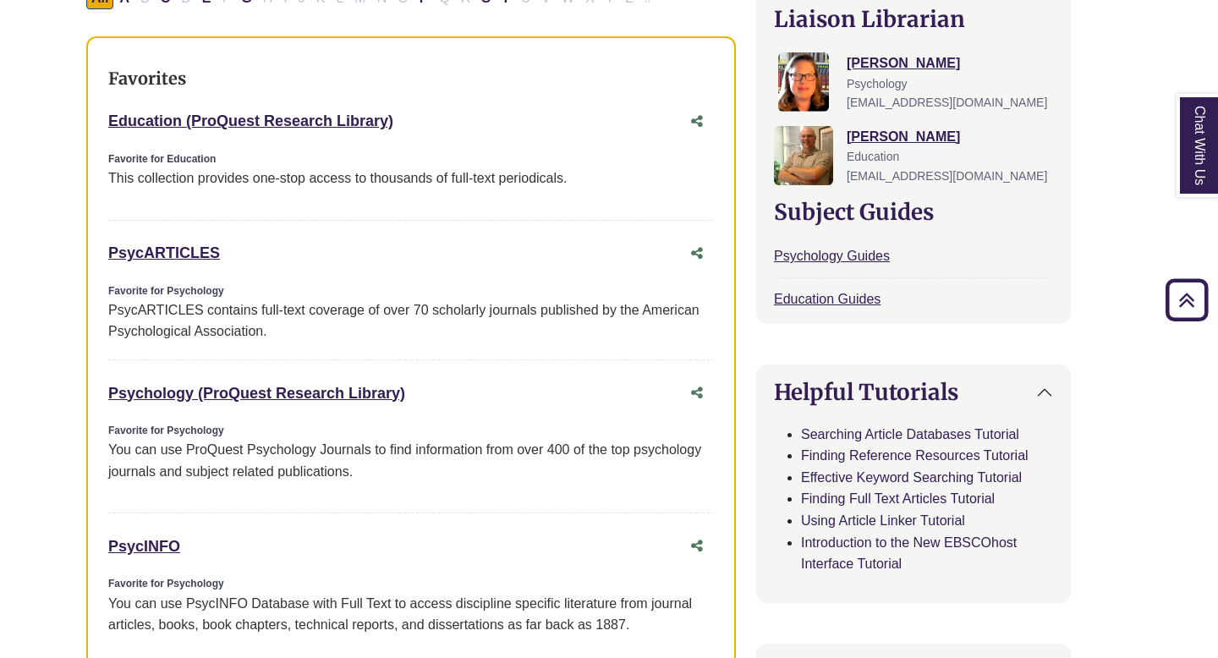
drag, startPoint x: 103, startPoint y: 248, endPoint x: 303, endPoint y: 349, distance: 223.9
click at [303, 350] on div "Favorites Education (ProQuest Research Library) This link opens in a new window…" at bounding box center [411, 360] width 650 height 649
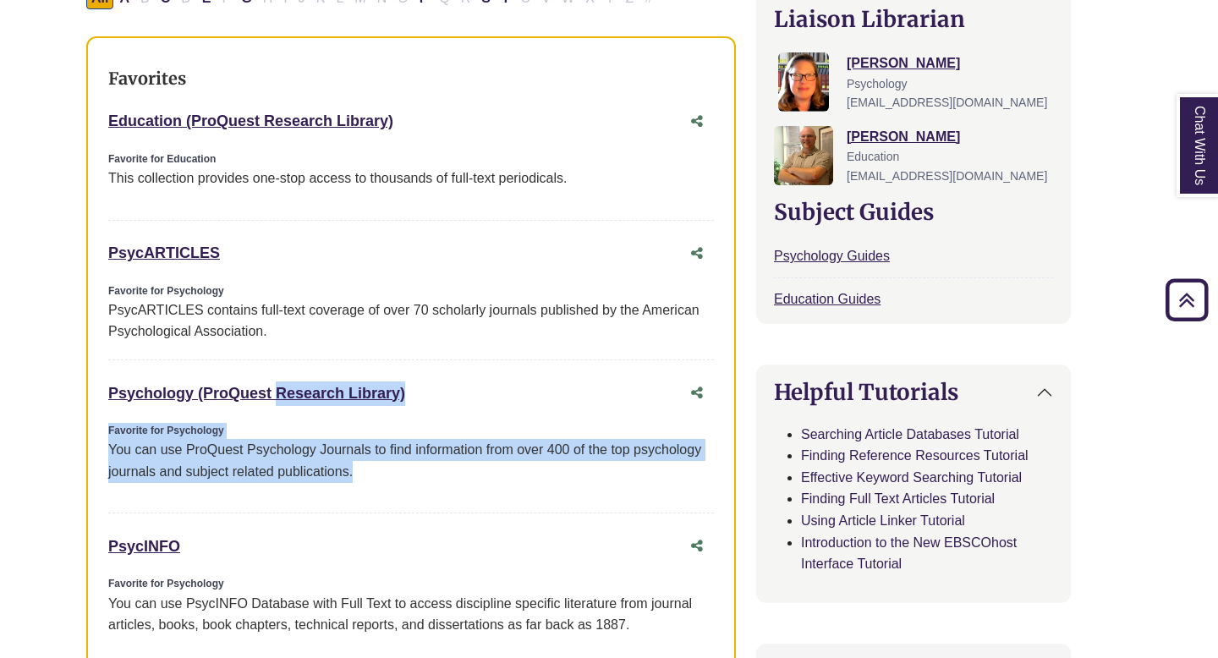
drag, startPoint x: 102, startPoint y: 388, endPoint x: 387, endPoint y: 474, distance: 298.4
click at [387, 474] on div "Favorites Education (ProQuest Research Library) This link opens in a new window…" at bounding box center [411, 360] width 650 height 649
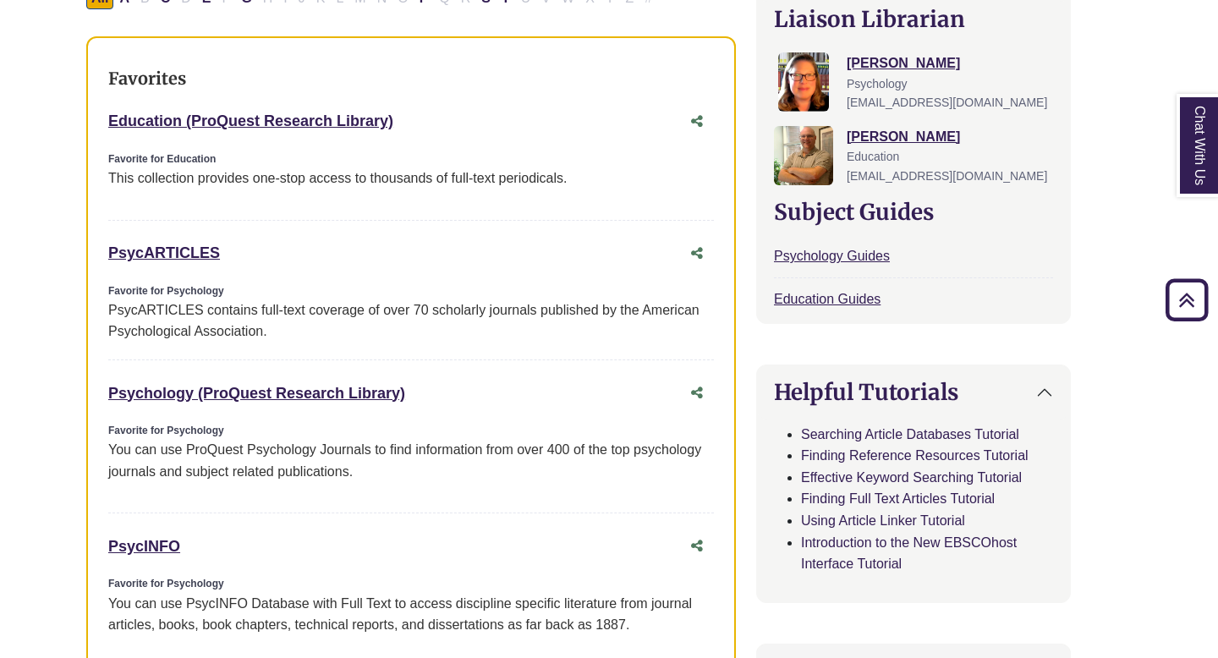
drag, startPoint x: 106, startPoint y: 249, endPoint x: 282, endPoint y: 343, distance: 199.8
click at [282, 343] on div "Favorites Education (ProQuest Research Library) This link opens in a new window…" at bounding box center [411, 360] width 650 height 649
copy div "PsycARTICLES This link opens in a new window Favorite for Psychology PsycARTICL…"
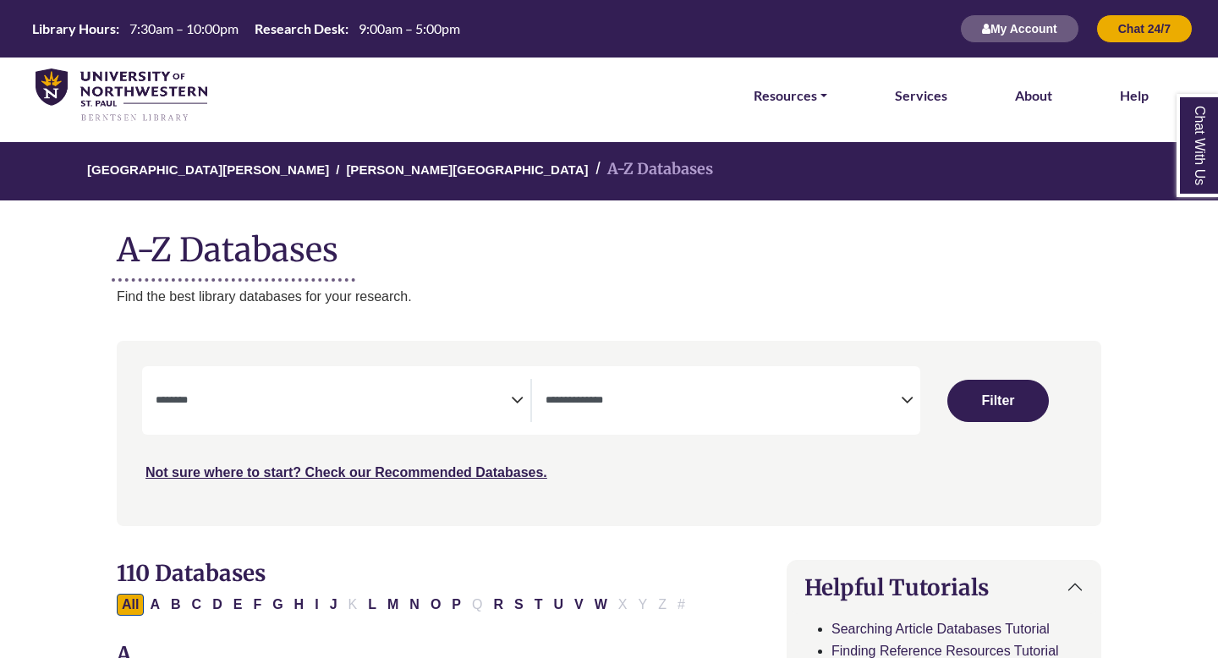
select select "Database Subject Filter"
select select "Database Types Filter"
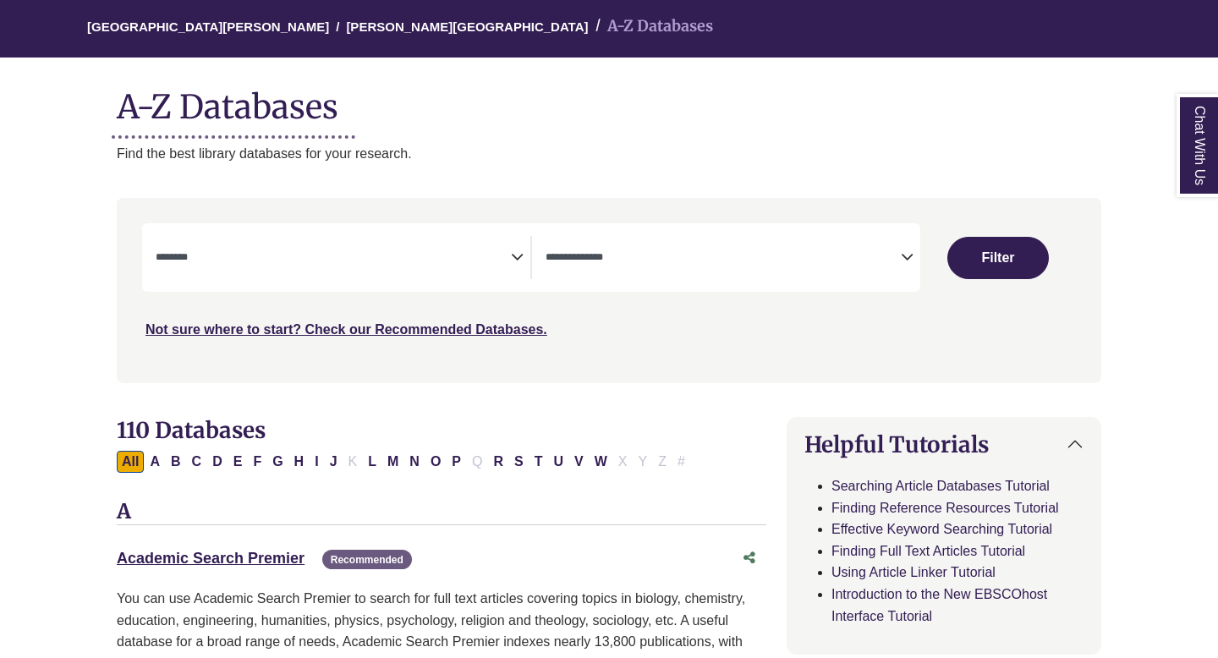
scroll to position [192, 0]
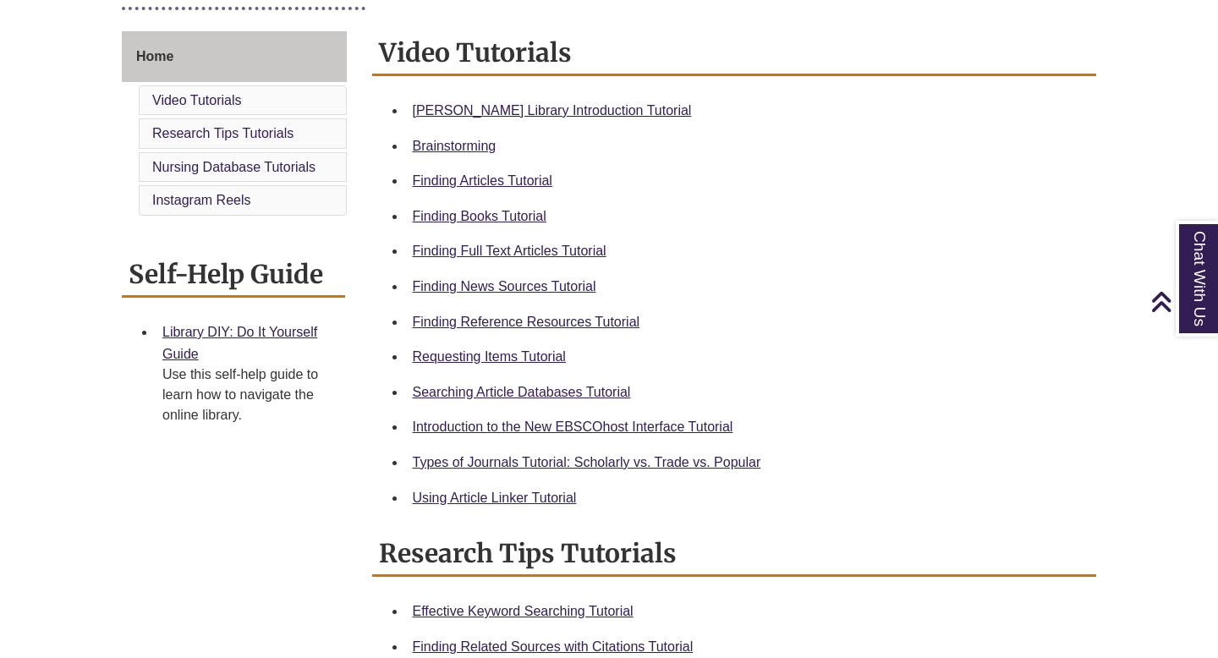
scroll to position [446, 0]
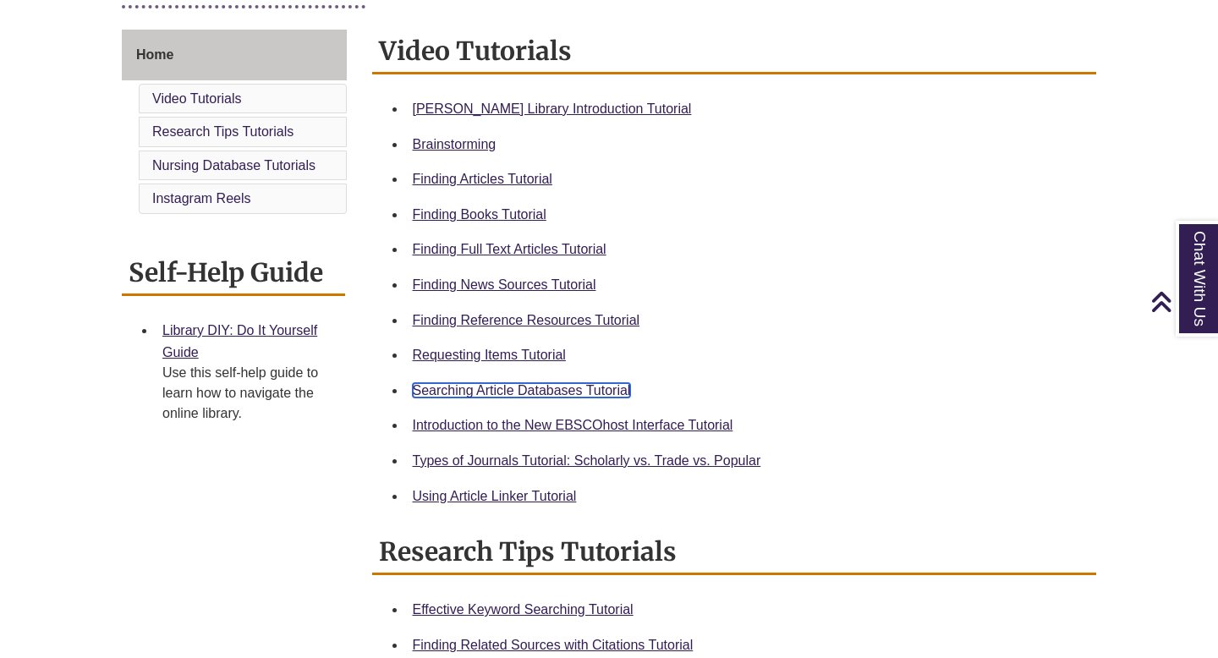
click at [475, 390] on link "Searching Article Databases Tutorial" at bounding box center [522, 390] width 218 height 14
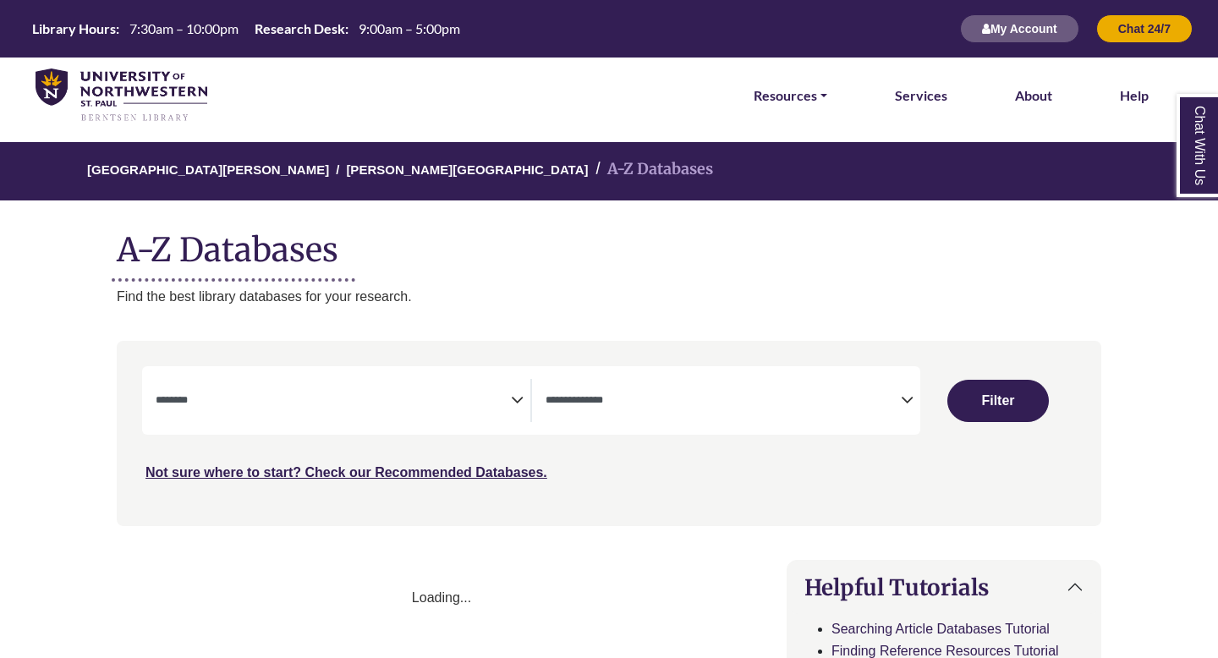
select select "Database Subject Filter"
select select "Database Types Filter"
select select "Database Subject Filter"
select select "Database Types Filter"
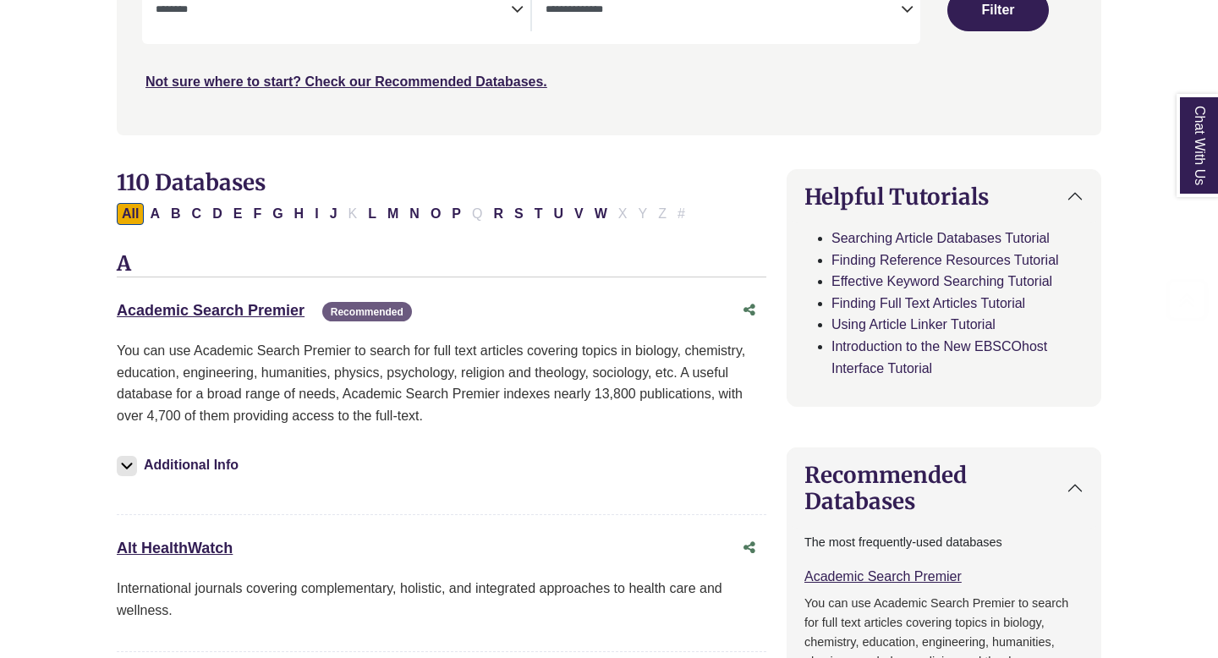
scroll to position [408, 0]
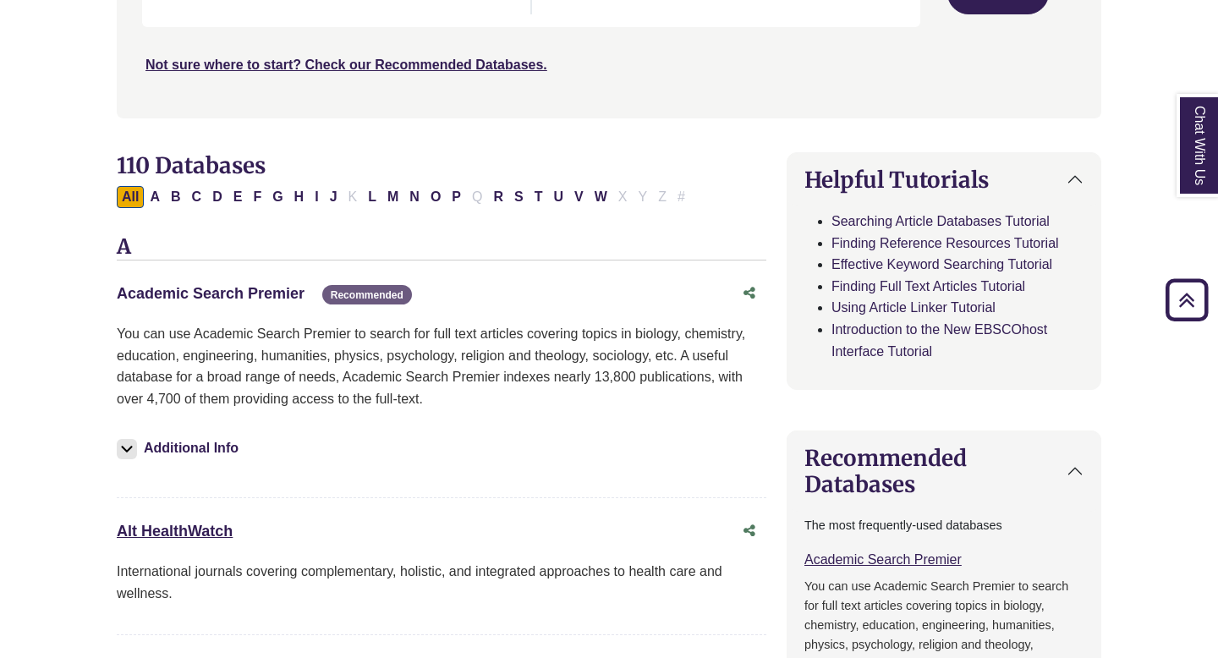
click at [258, 285] on link "Academic Search Premier This link opens in a new window" at bounding box center [211, 293] width 188 height 17
